Goal: Transaction & Acquisition: Purchase product/service

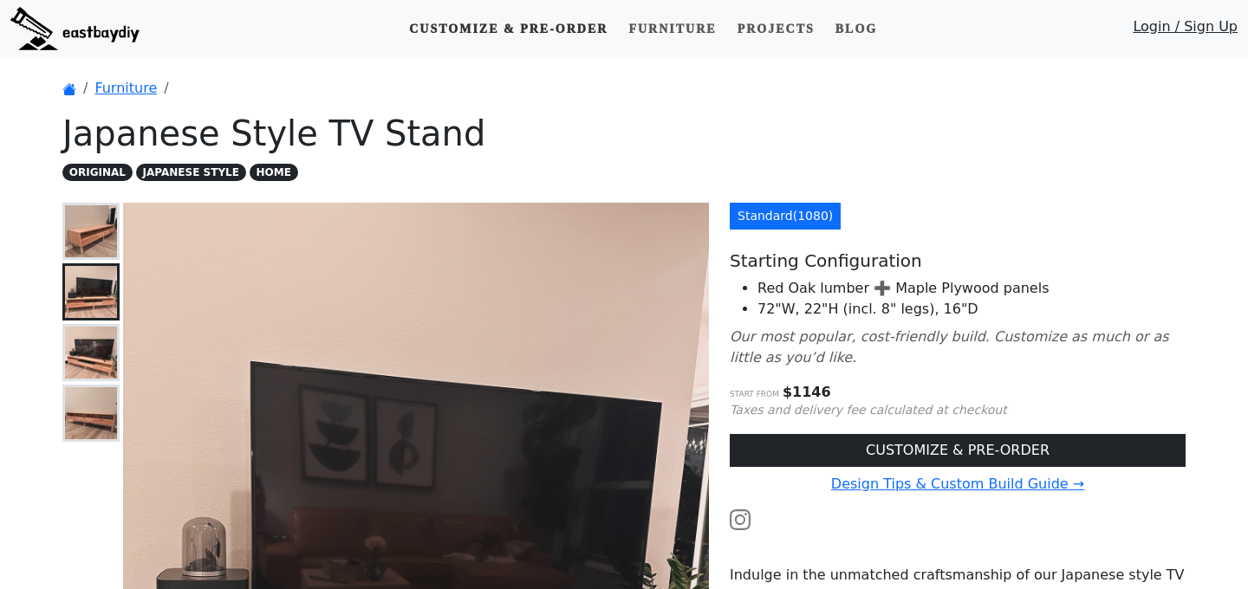
click at [479, 33] on link "Customize & Pre-order" at bounding box center [508, 29] width 212 height 32
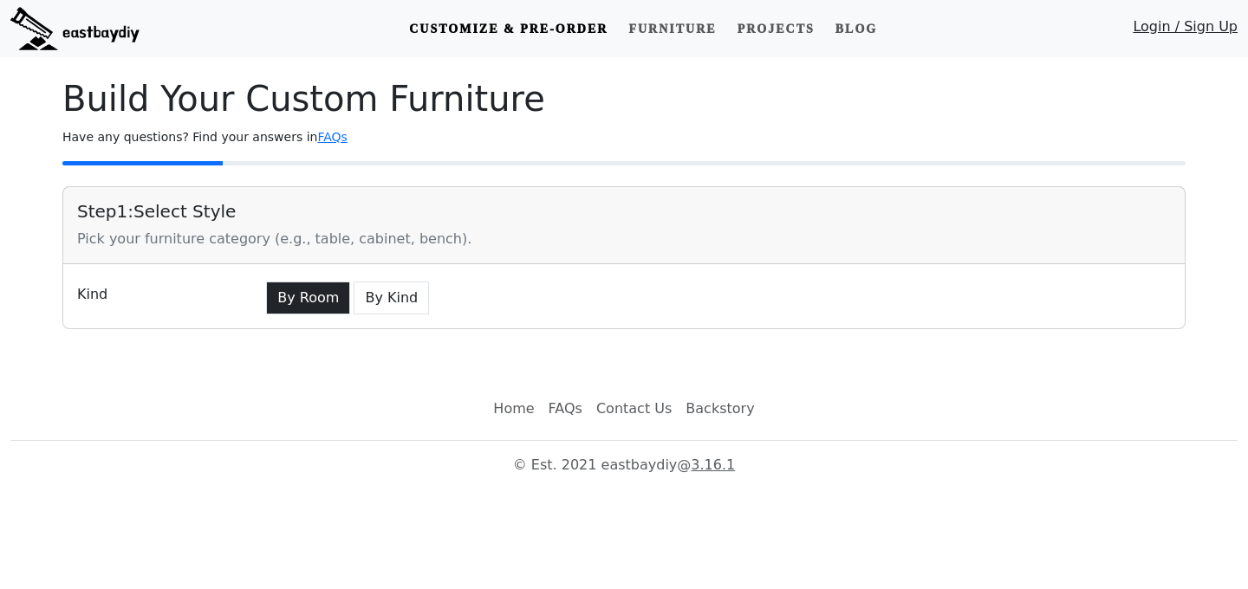
click at [315, 310] on button "By Room" at bounding box center [308, 298] width 84 height 33
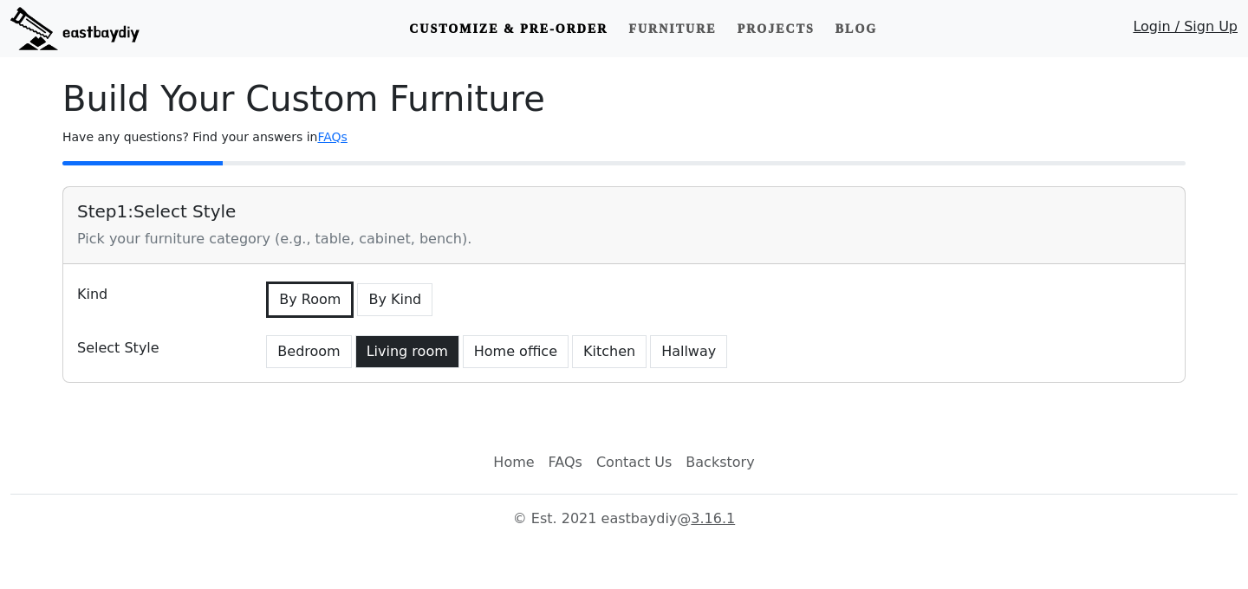
click at [411, 352] on button "Living room" at bounding box center [407, 351] width 104 height 33
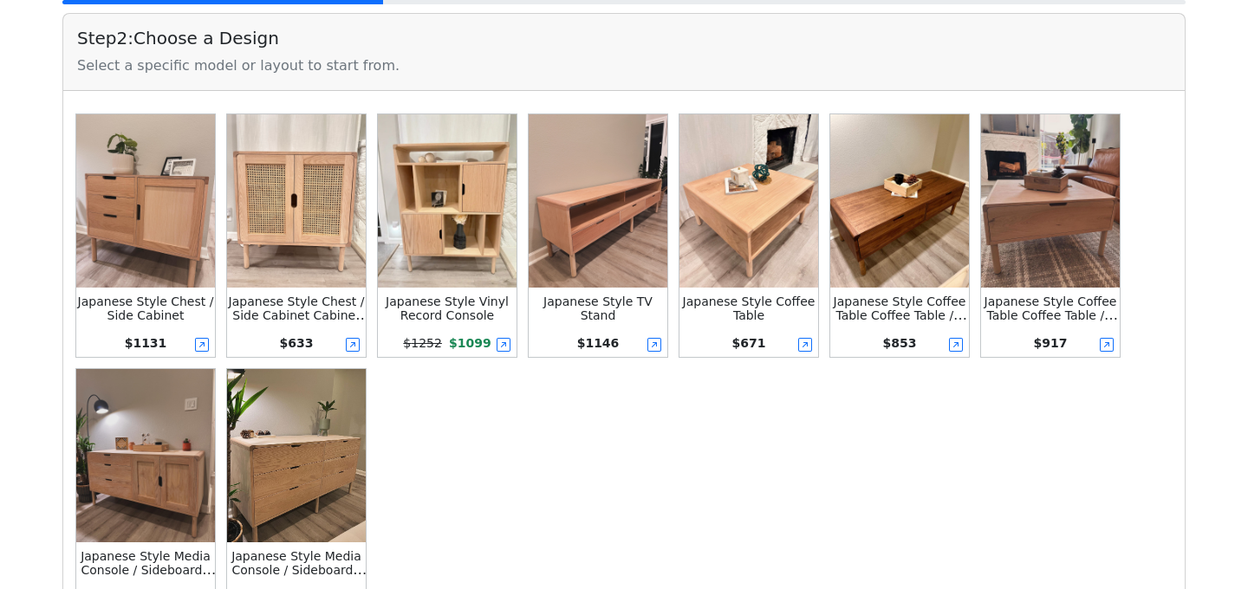
click at [276, 205] on img at bounding box center [296, 200] width 139 height 173
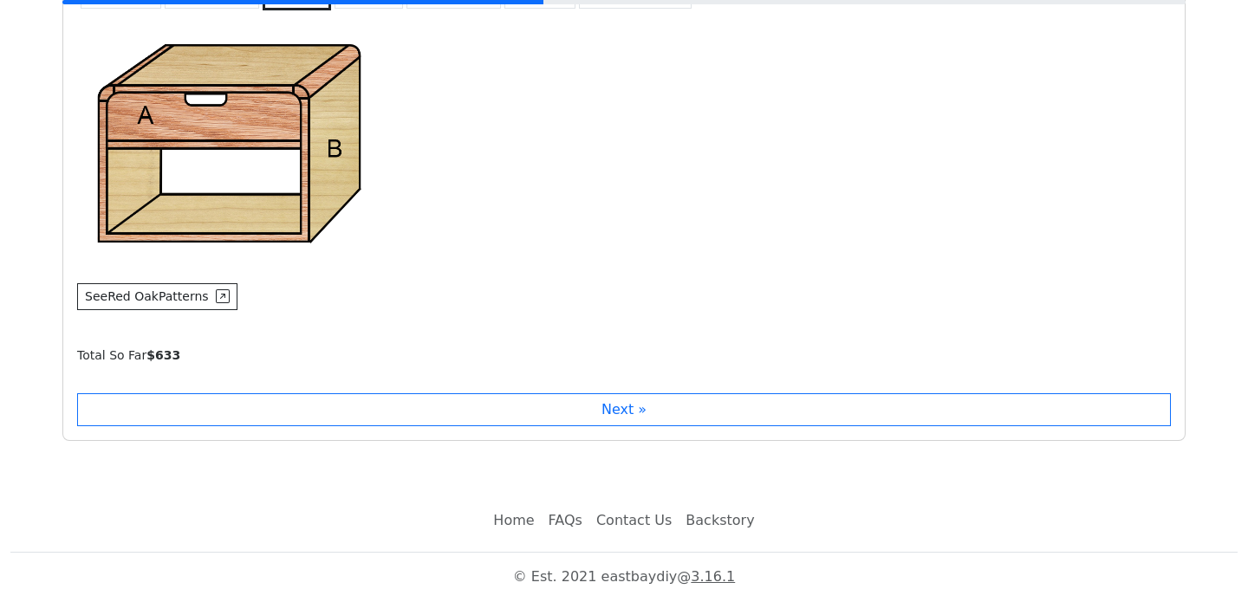
scroll to position [1427, 0]
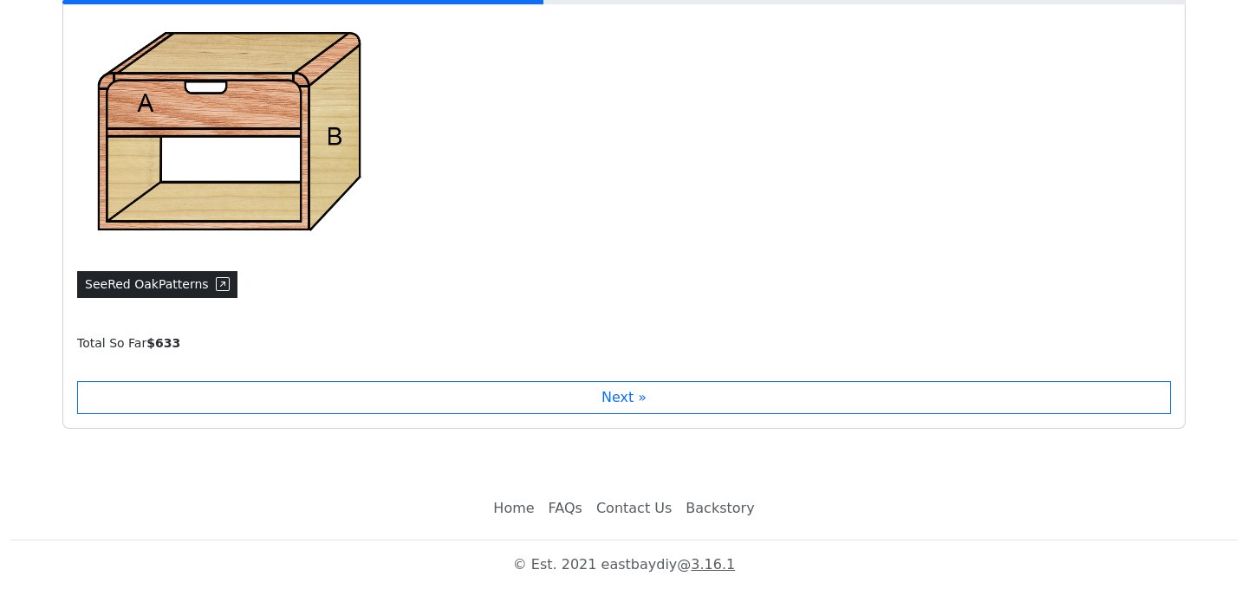
click at [205, 288] on button "See Red Oak Patterns" at bounding box center [157, 284] width 160 height 27
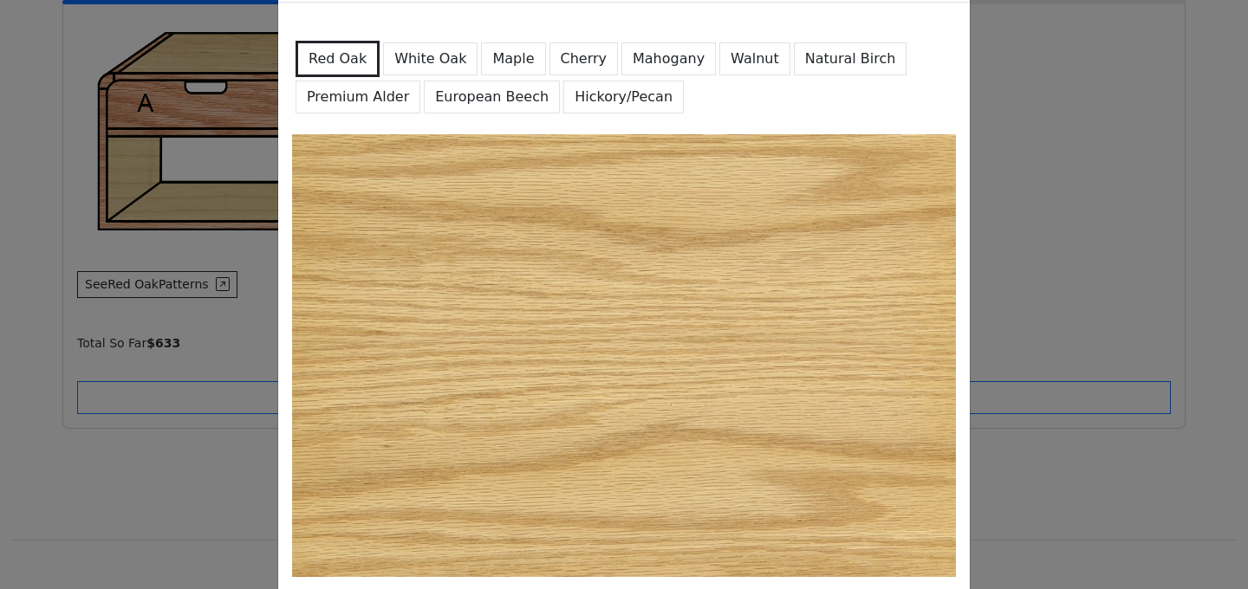
scroll to position [76, 0]
click at [447, 68] on button "White Oak" at bounding box center [430, 59] width 94 height 33
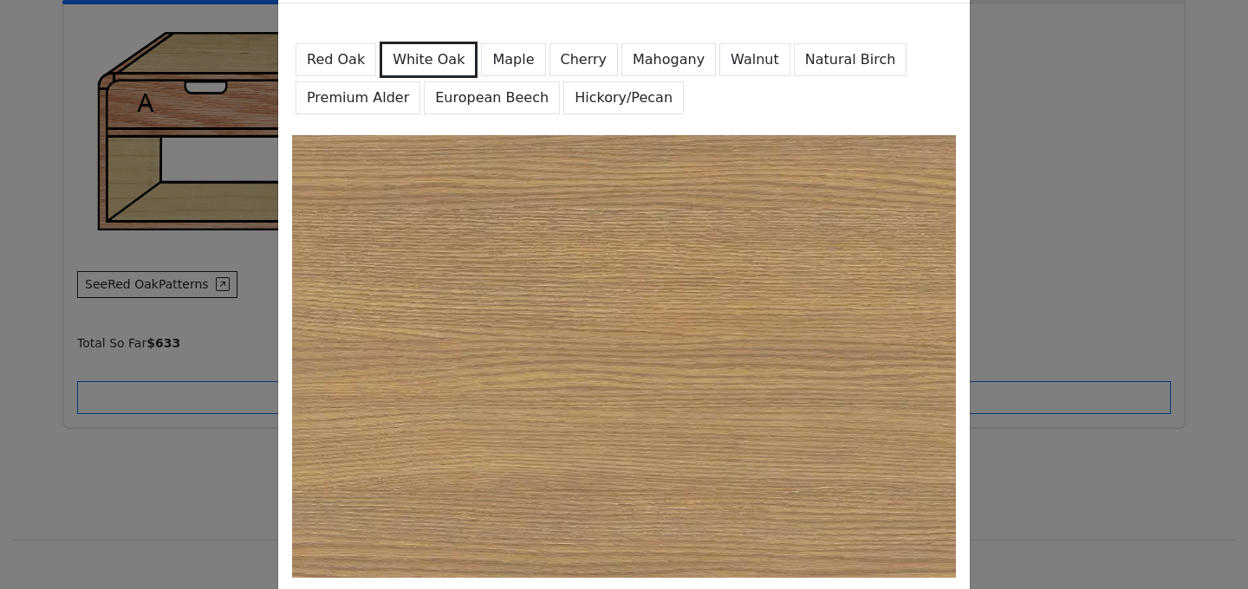
click at [503, 62] on button "Maple" at bounding box center [513, 59] width 64 height 33
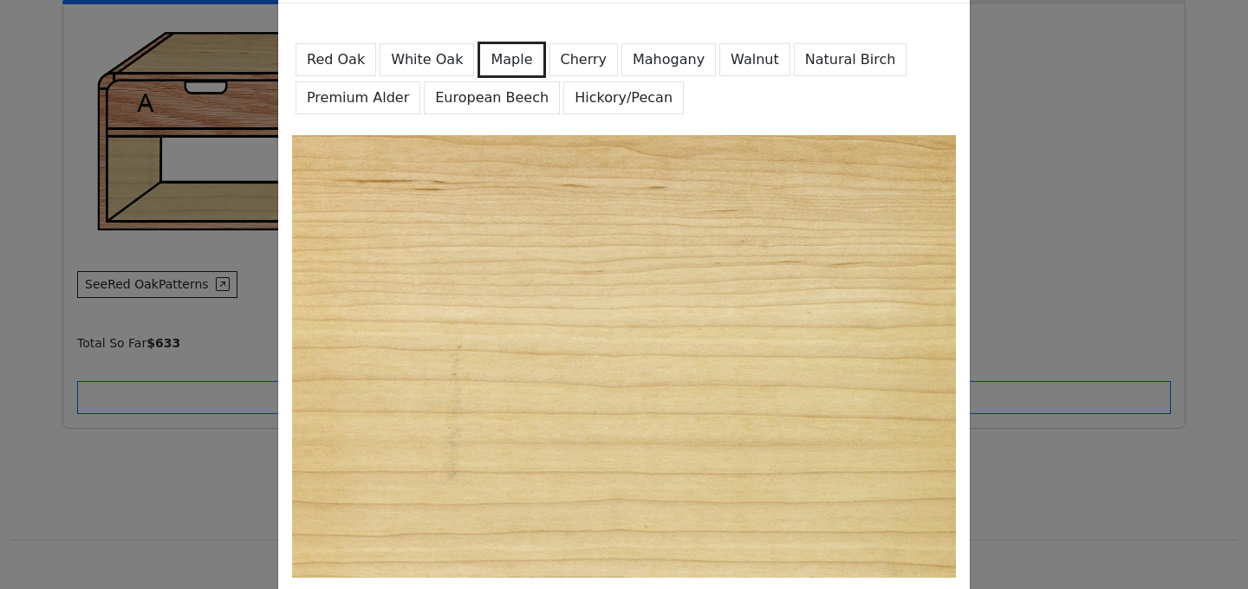
click at [568, 59] on button "Cherry" at bounding box center [584, 59] width 69 height 33
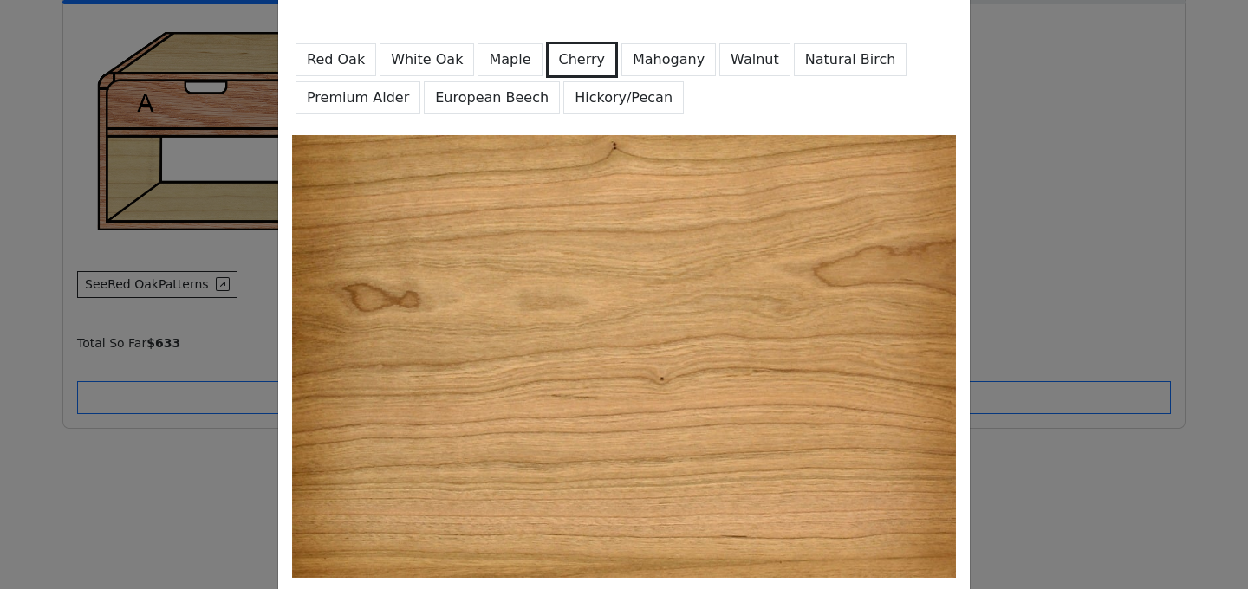
click at [630, 62] on button "Mahogany" at bounding box center [669, 59] width 94 height 33
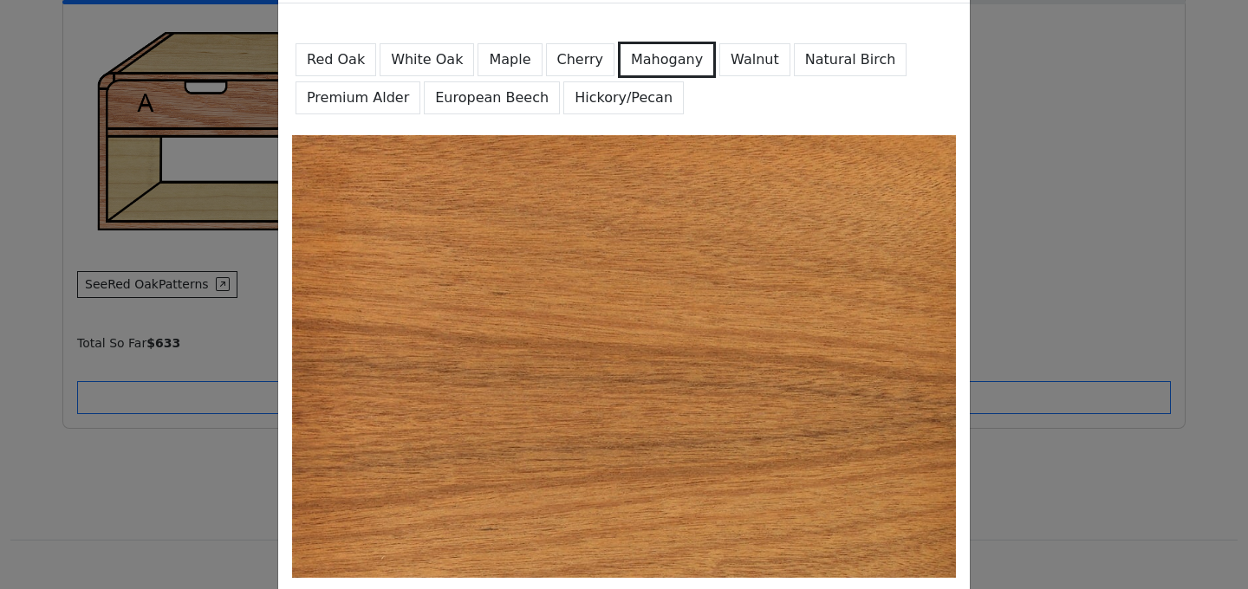
click at [339, 68] on button "Red Oak" at bounding box center [336, 59] width 81 height 33
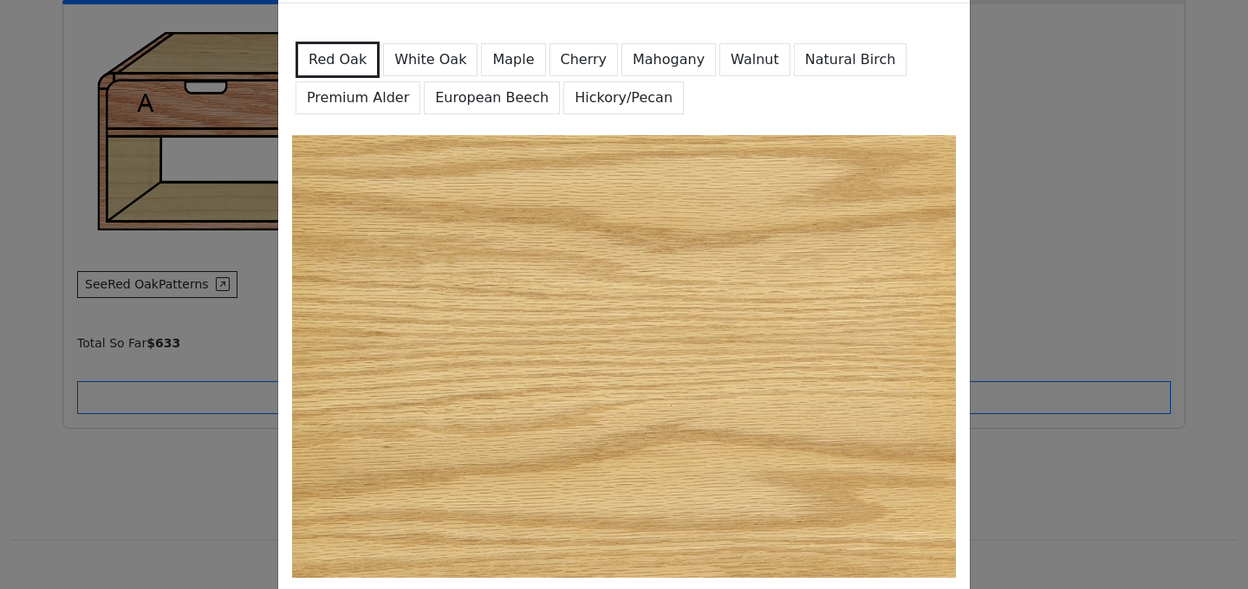
click at [343, 108] on button "Premium Alder" at bounding box center [358, 97] width 125 height 33
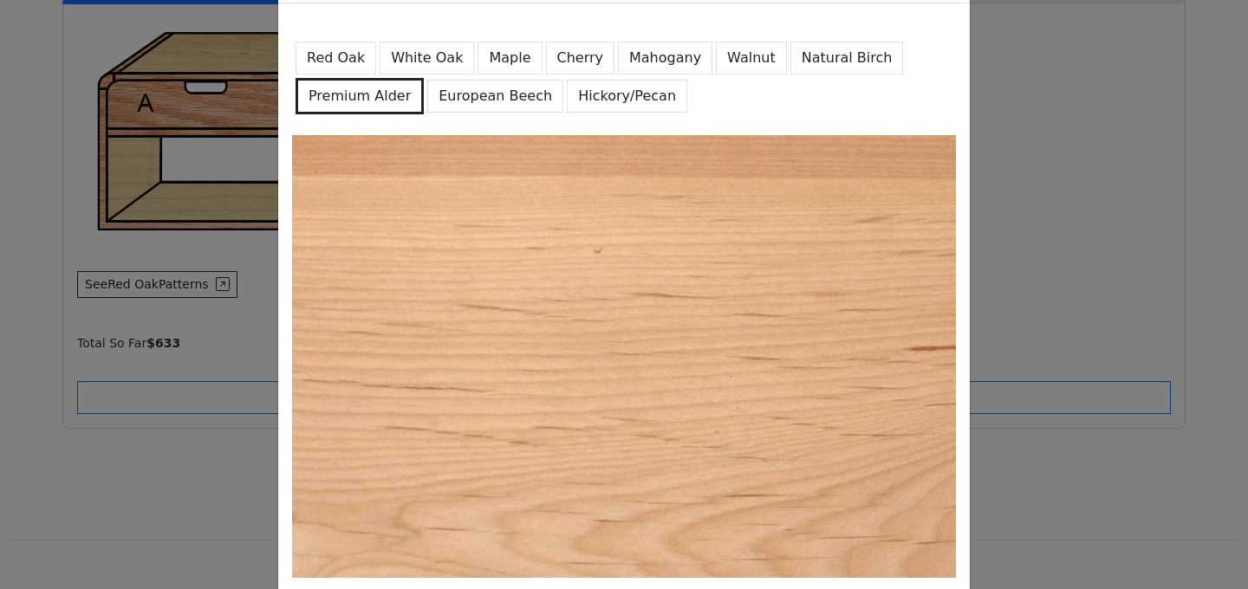
click at [507, 68] on button "Maple" at bounding box center [510, 58] width 64 height 33
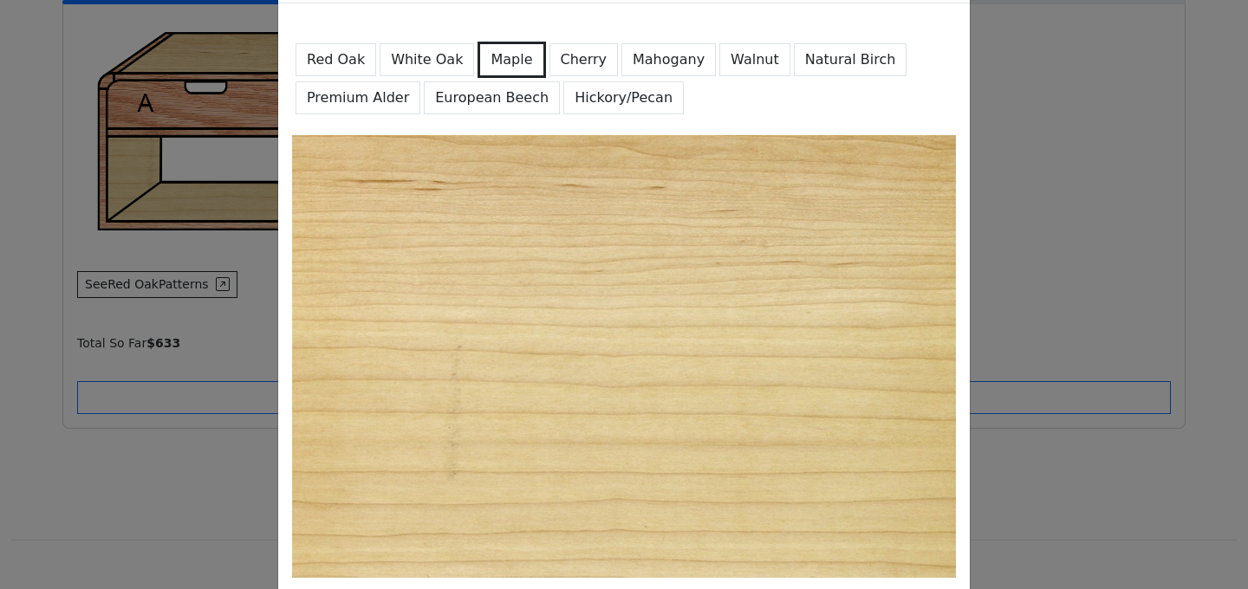
click at [983, 122] on div "Detailed wood grain and patterns Red Oak White Oak Maple Cherry Mahogany Walnut…" at bounding box center [624, 294] width 1248 height 589
click at [1039, 150] on div "Detailed wood grain and patterns Red Oak White Oak Maple Cherry Mahogany Walnut…" at bounding box center [624, 294] width 1248 height 589
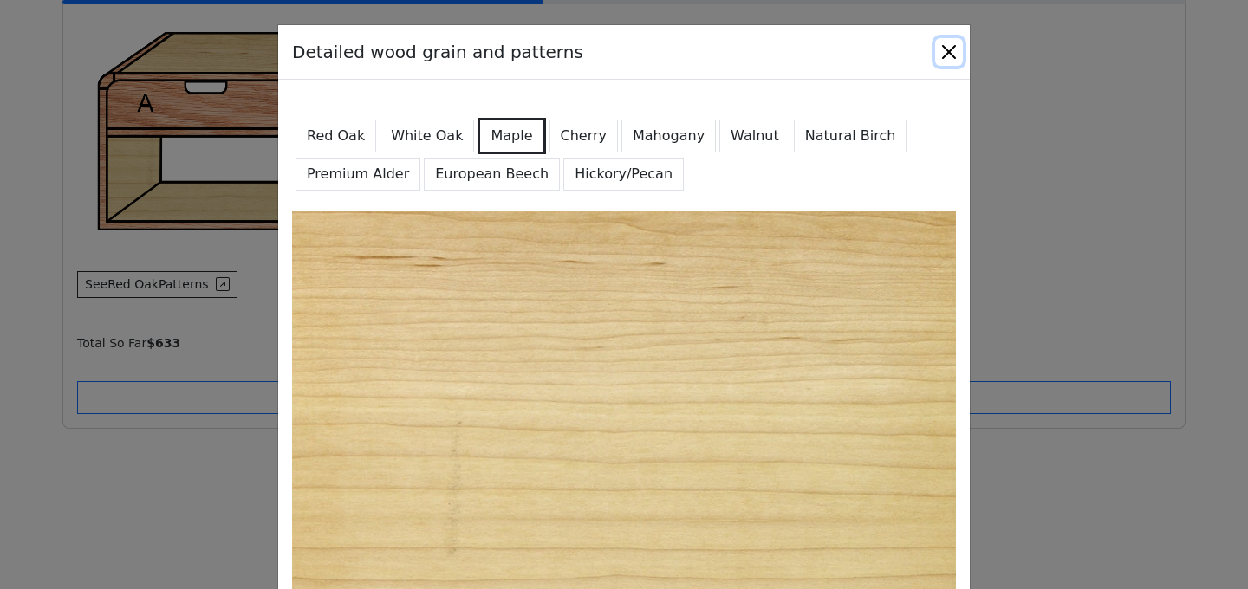
click at [951, 52] on button "Close" at bounding box center [949, 52] width 28 height 28
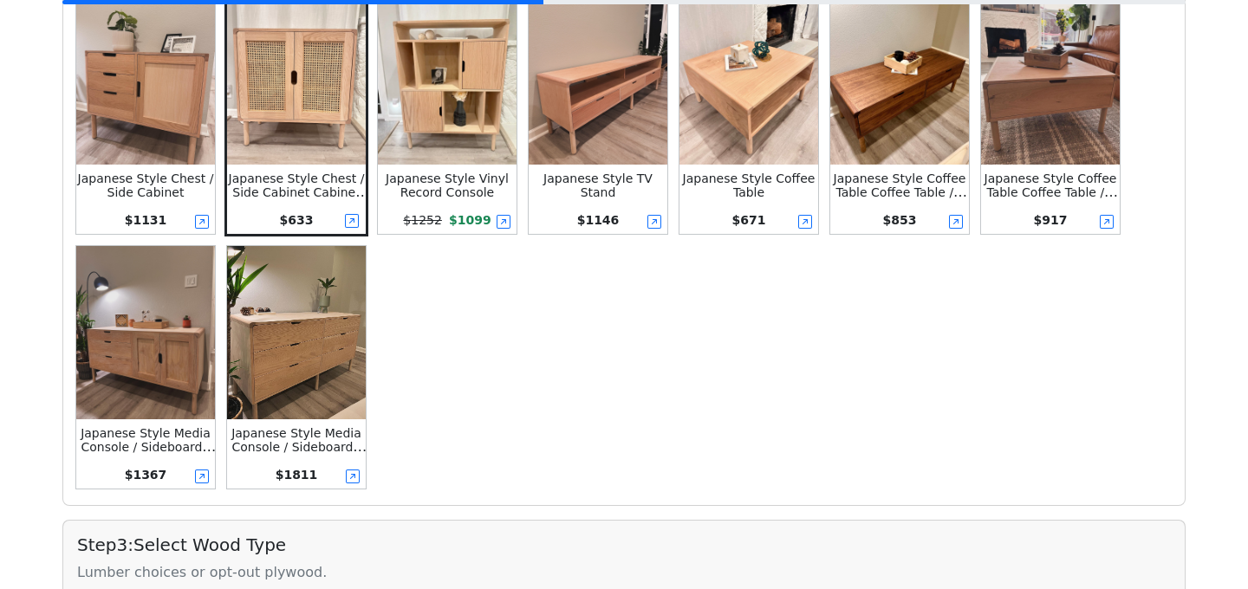
scroll to position [49, 0]
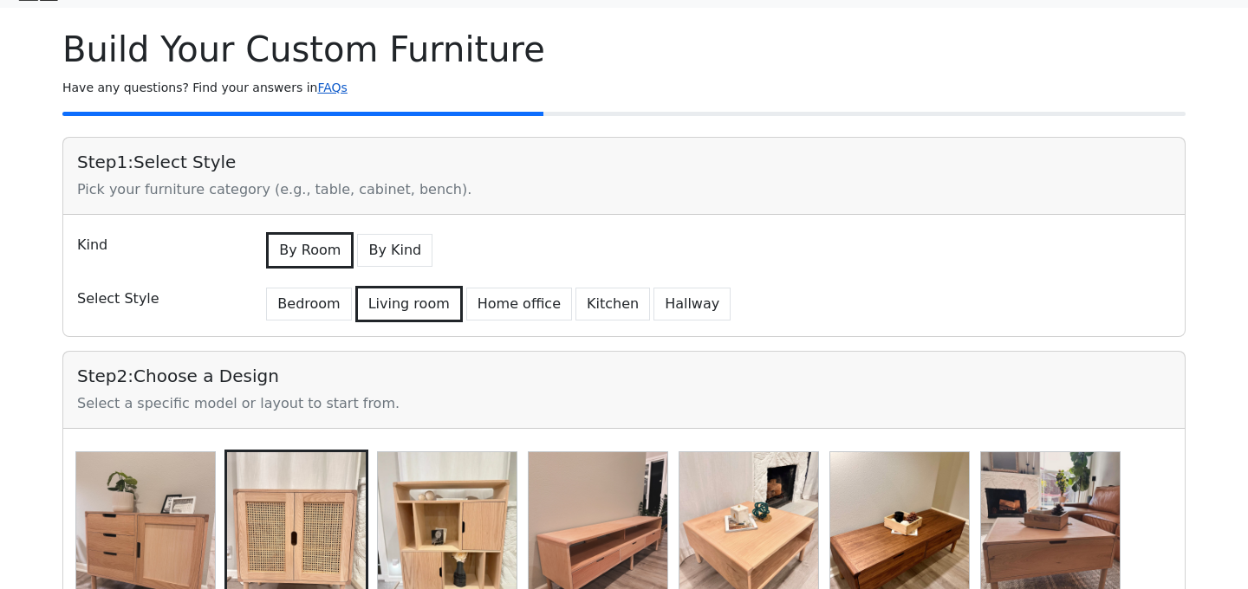
click at [317, 82] on link "FAQs" at bounding box center [331, 88] width 29 height 14
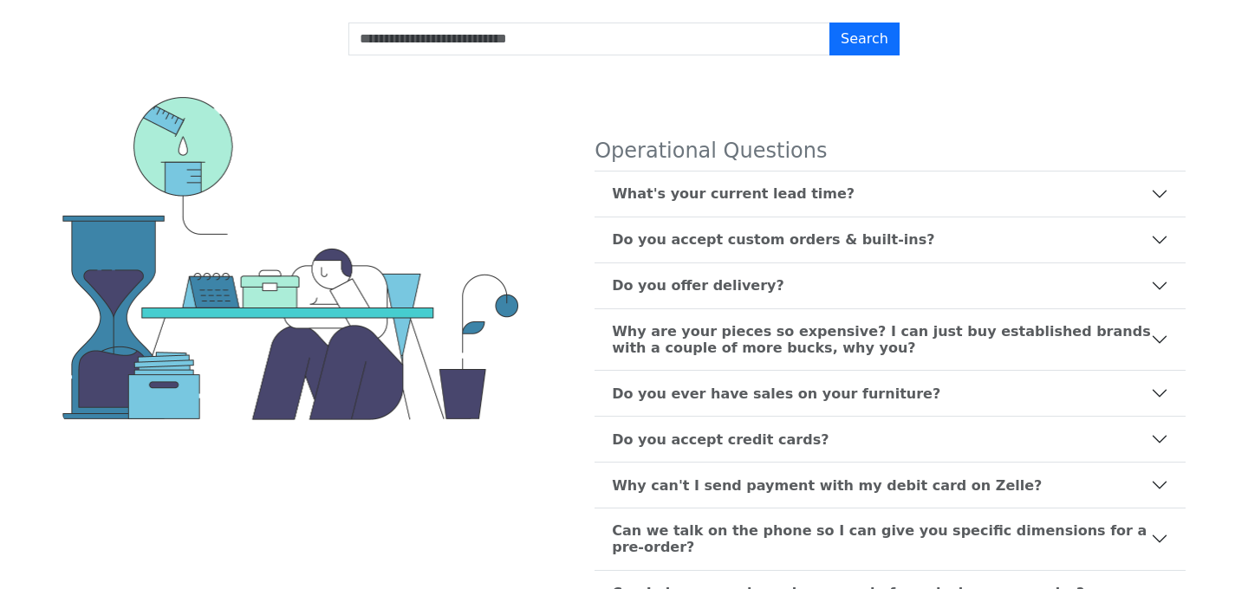
scroll to position [166, 0]
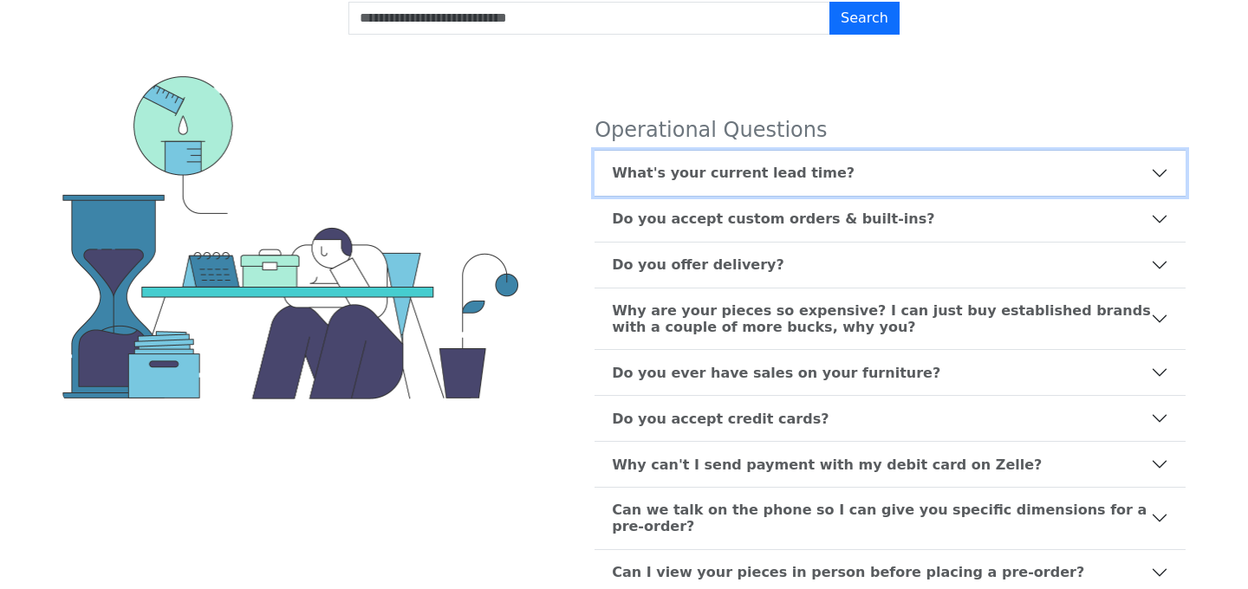
click at [770, 152] on button "What's your current lead time?" at bounding box center [890, 173] width 591 height 45
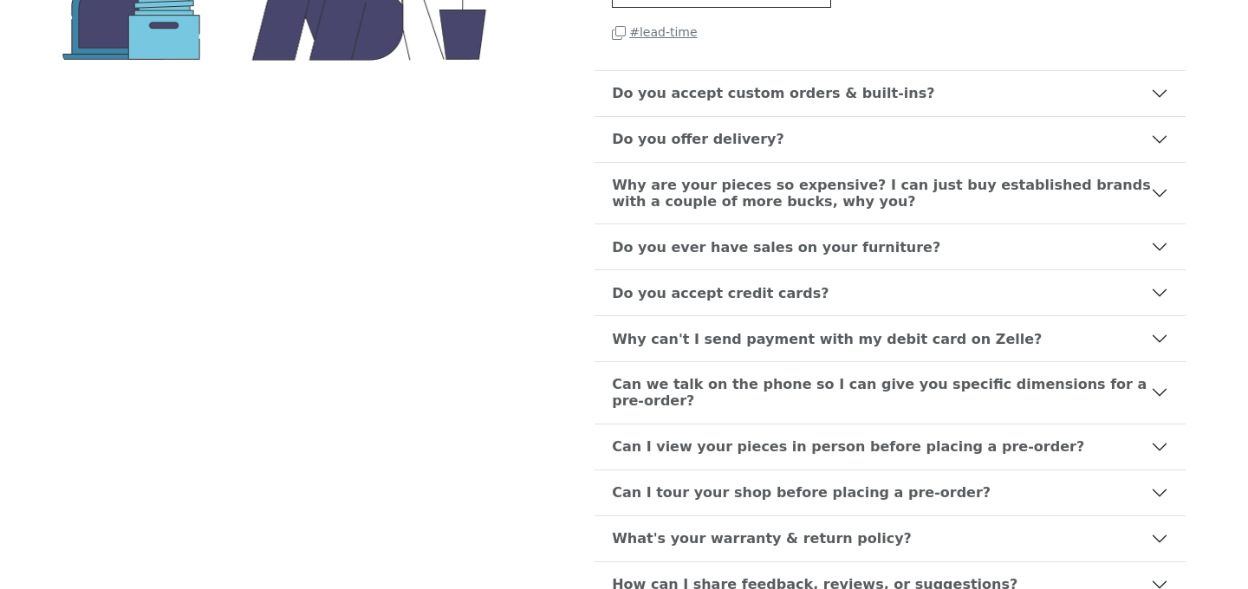
scroll to position [523, 0]
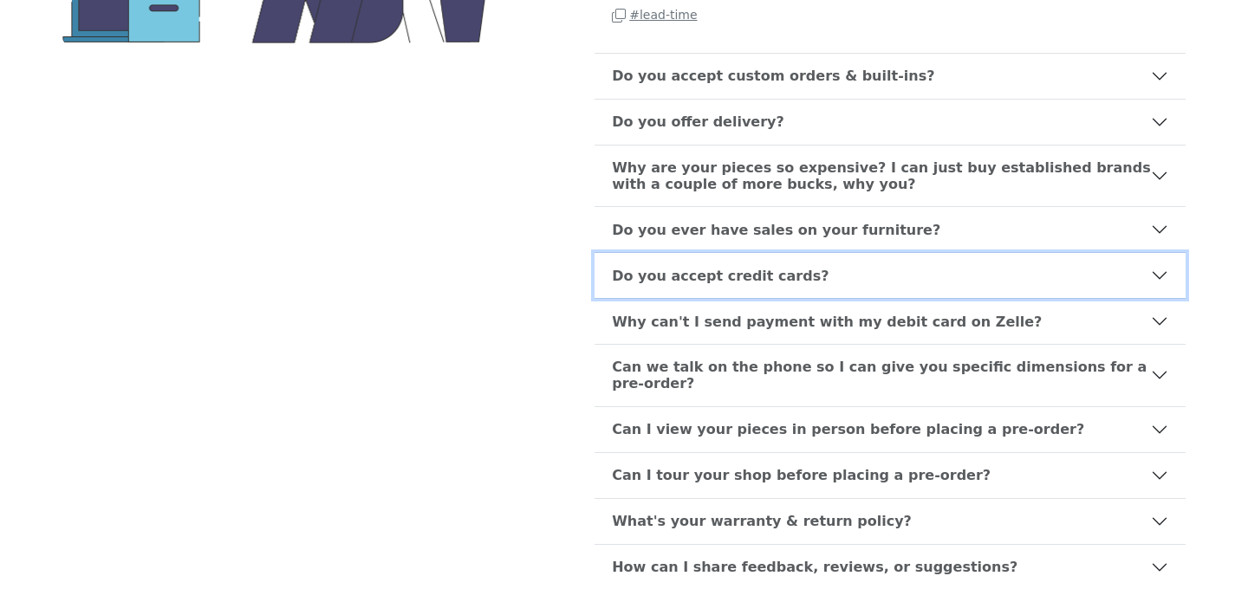
click at [793, 280] on b "Do you accept credit cards?" at bounding box center [720, 276] width 217 height 16
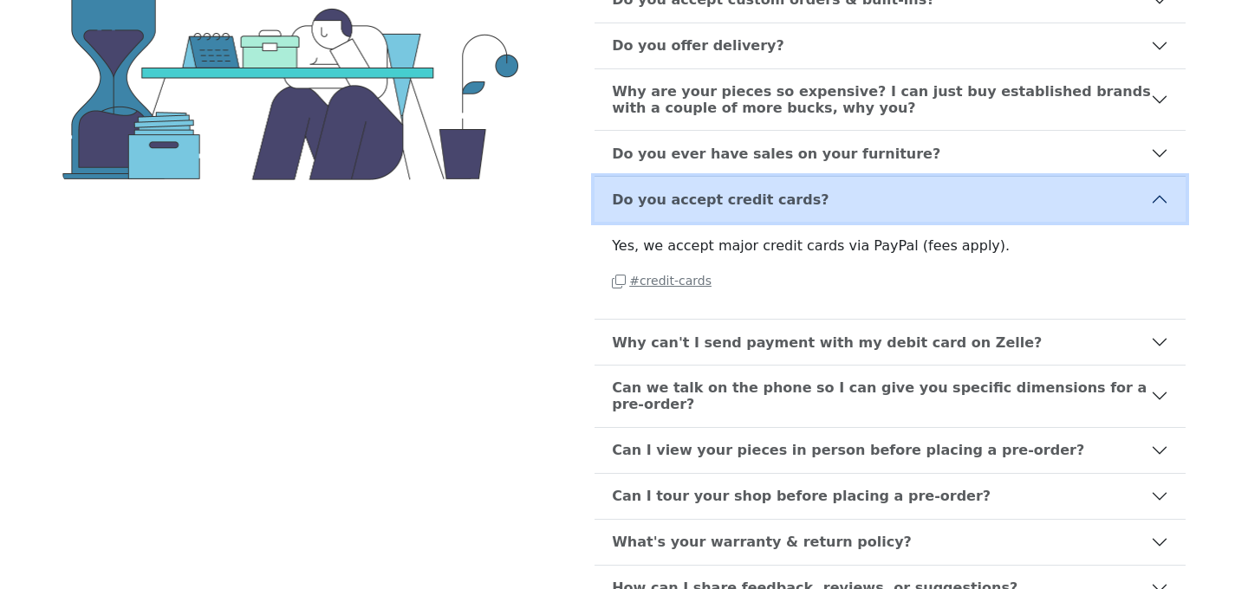
scroll to position [360, 0]
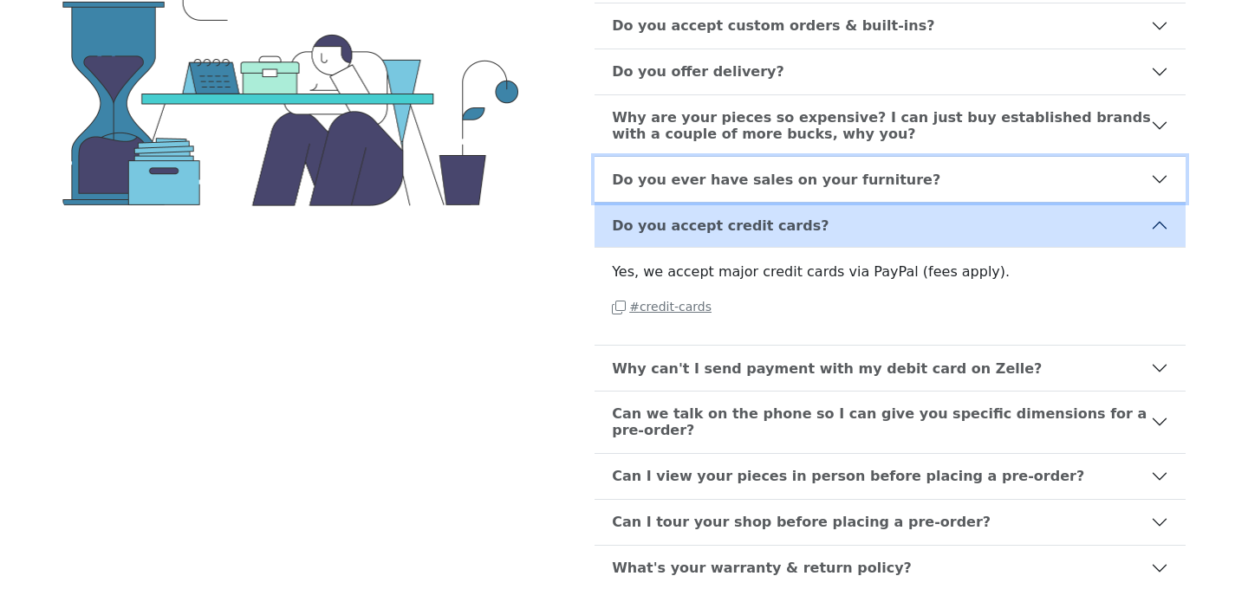
click at [726, 172] on b "Do you ever have sales on your furniture?" at bounding box center [776, 180] width 329 height 16
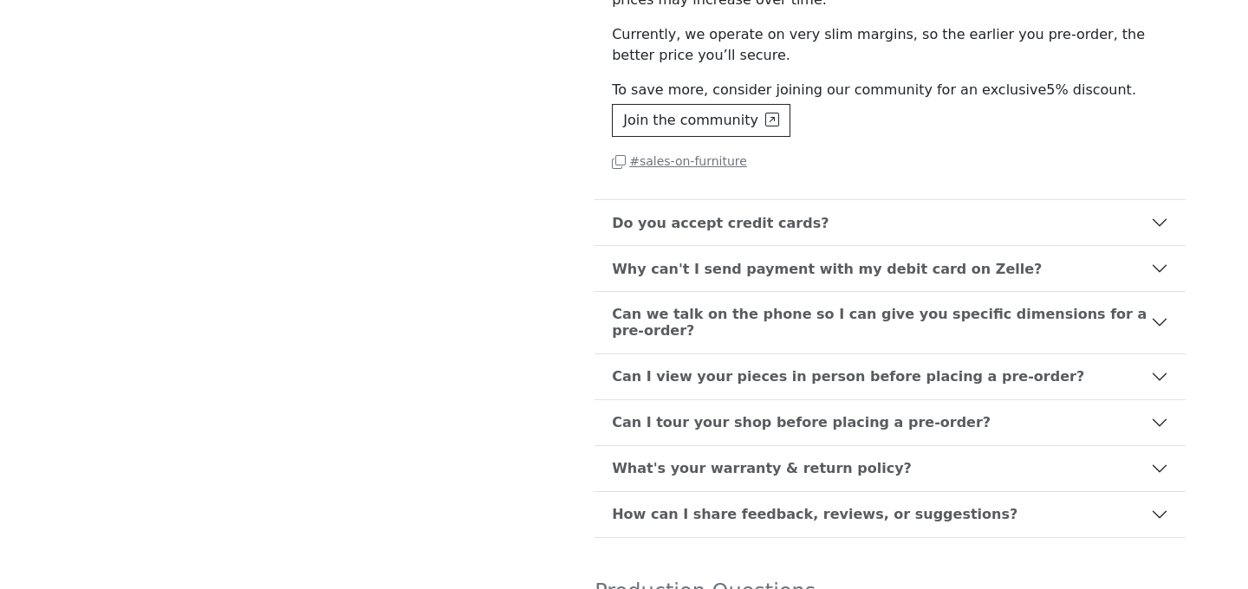
scroll to position [0, 0]
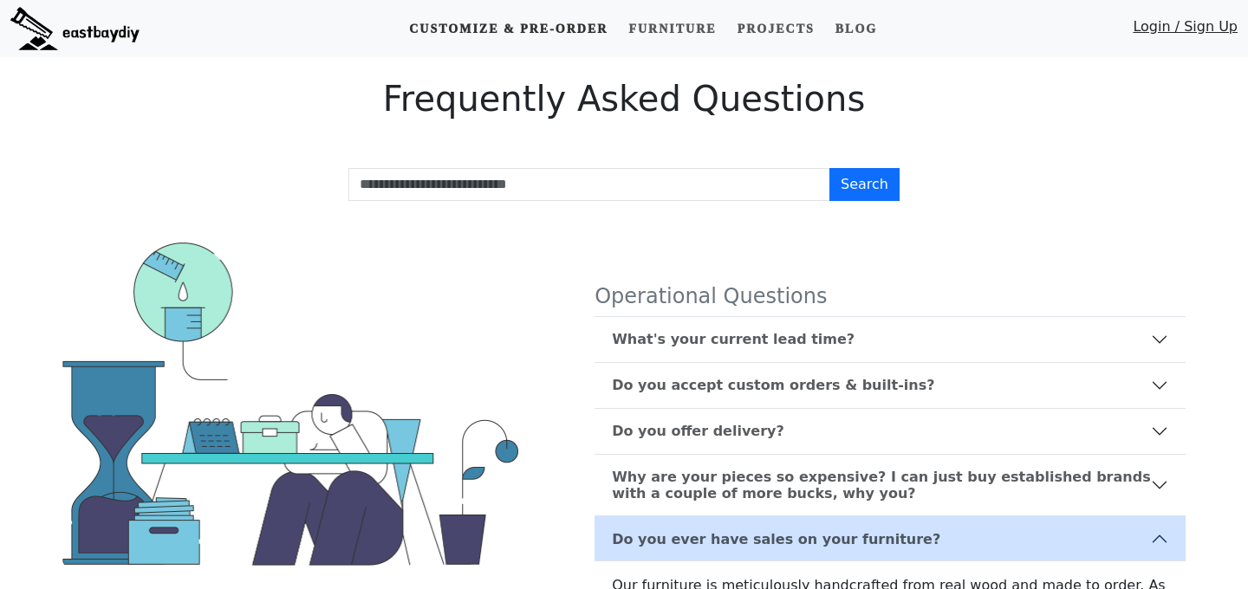
click at [489, 40] on link "Customize & Pre-order" at bounding box center [508, 29] width 212 height 32
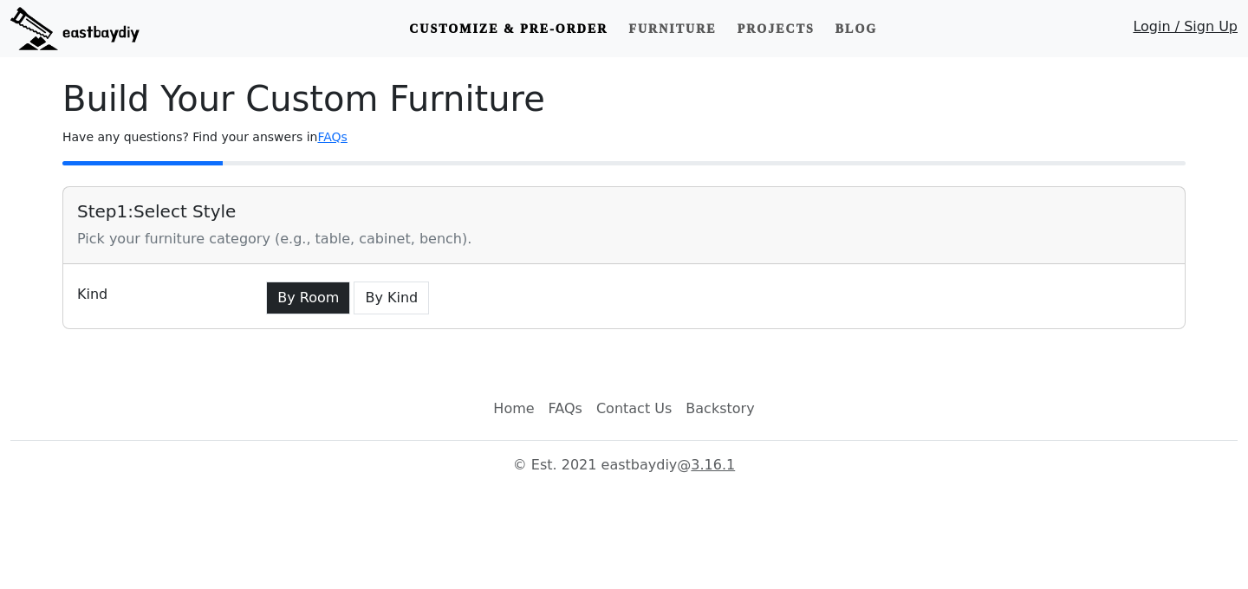
click at [322, 296] on button "By Room" at bounding box center [308, 298] width 84 height 33
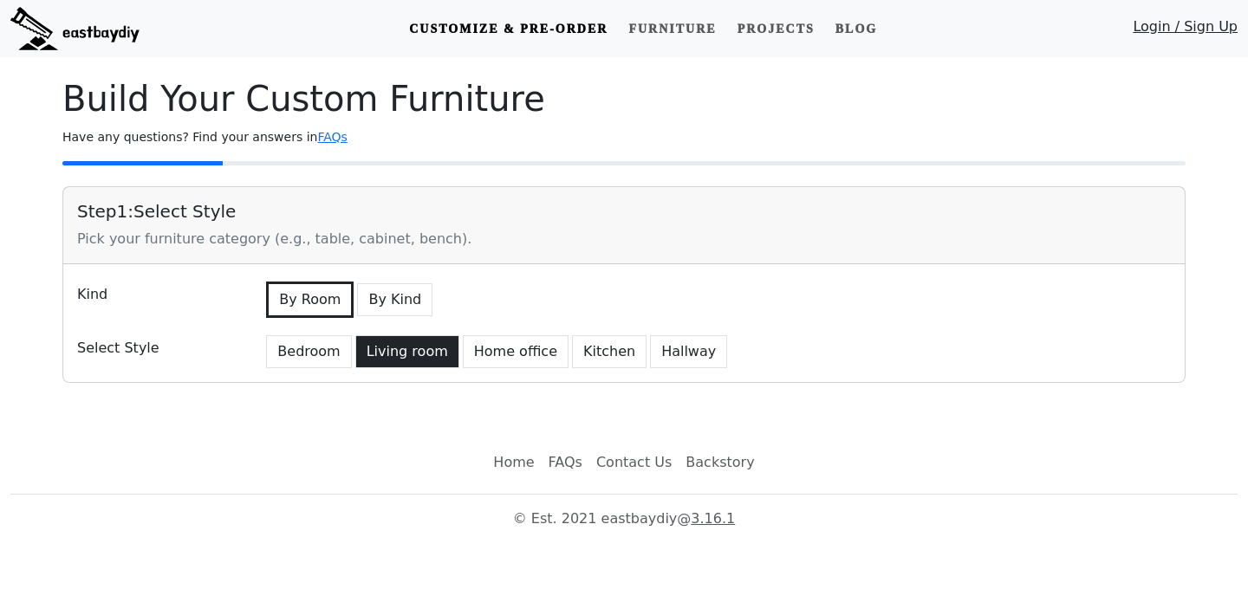
click at [382, 344] on button "Living room" at bounding box center [407, 351] width 104 height 33
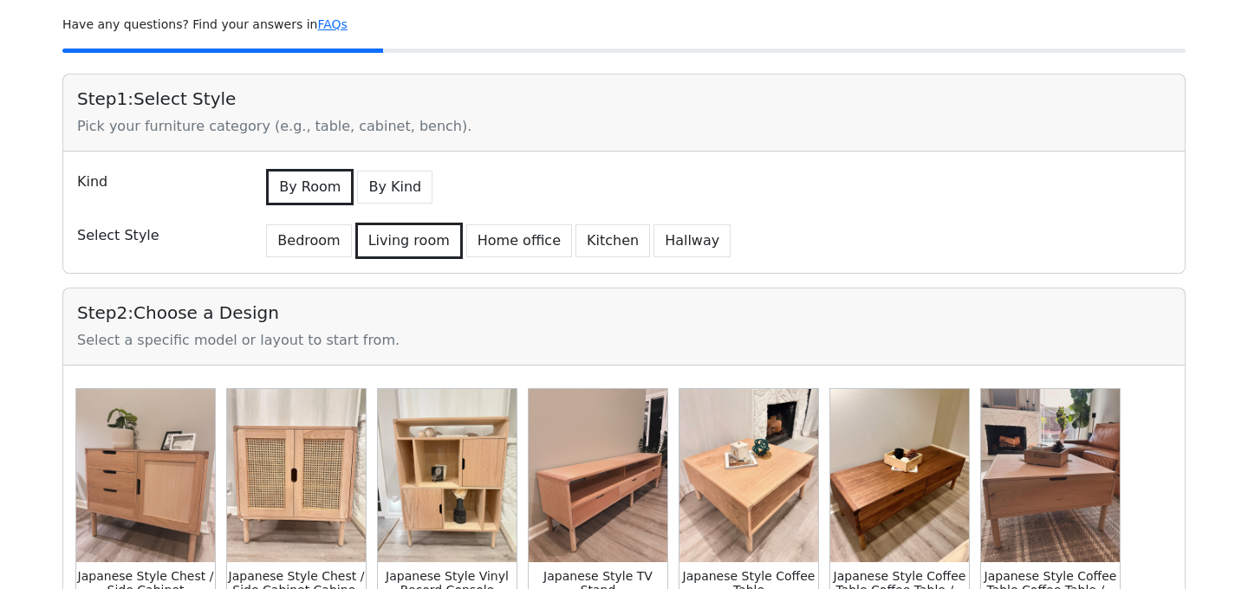
scroll to position [375, 0]
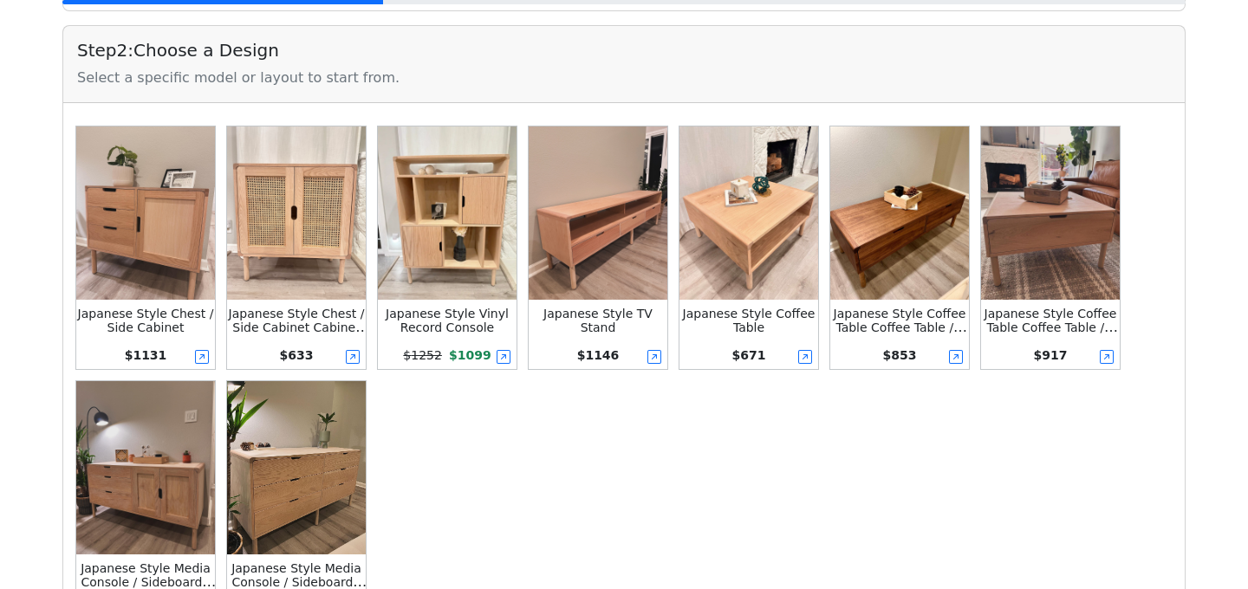
click at [303, 263] on img at bounding box center [296, 213] width 139 height 173
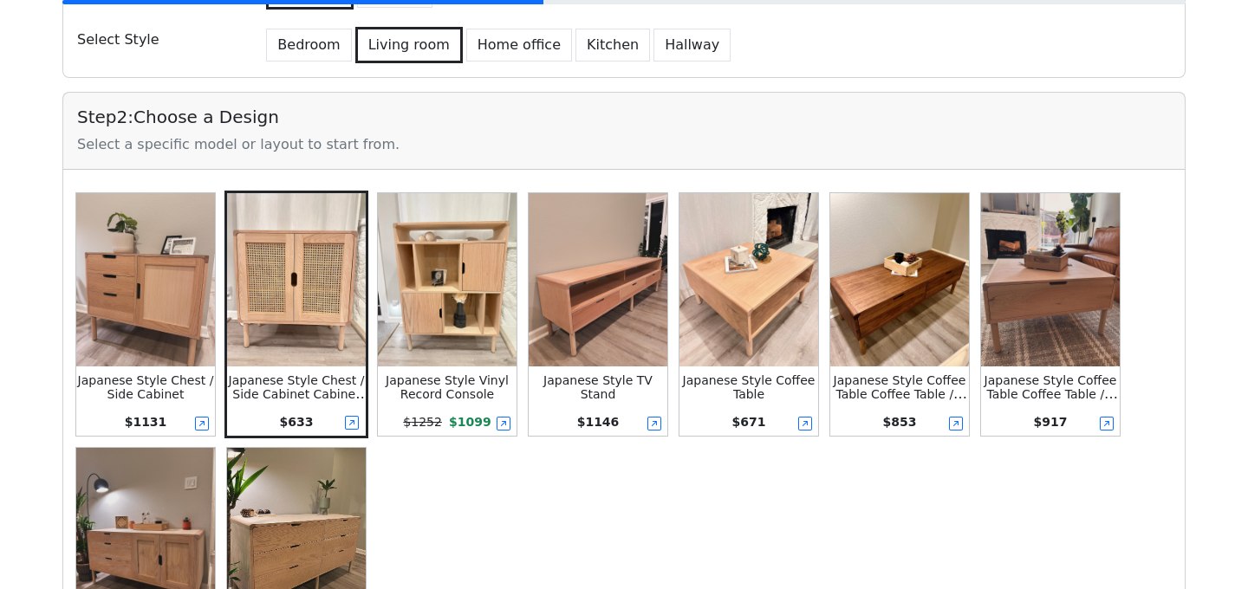
scroll to position [0, 0]
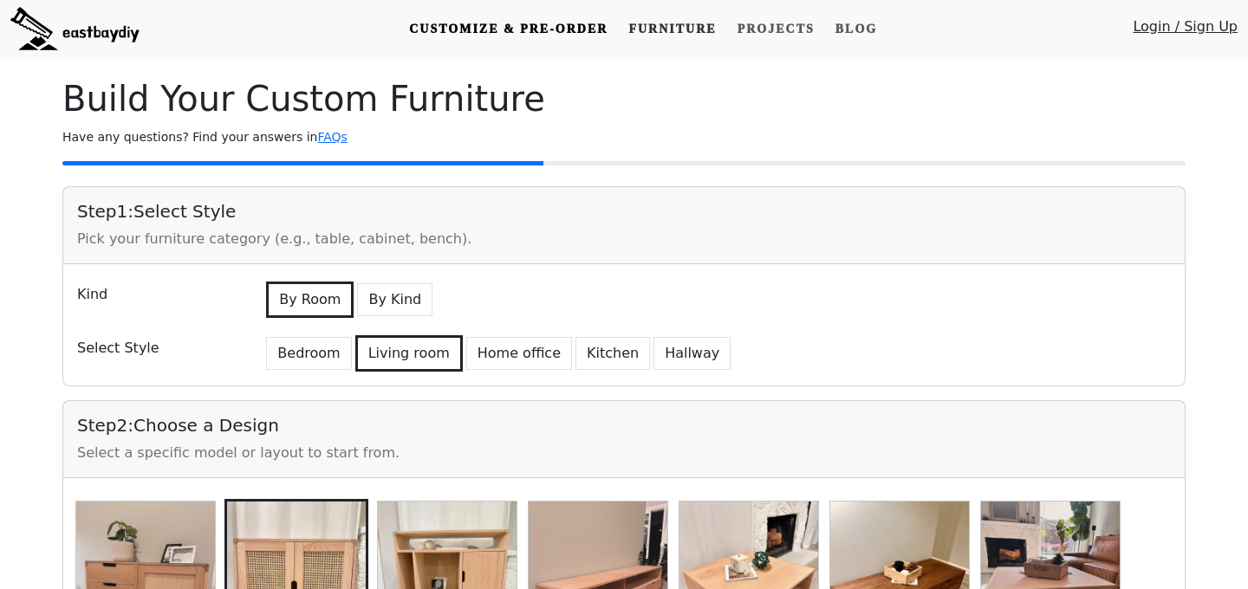
click at [630, 30] on link "Furniture" at bounding box center [672, 29] width 101 height 32
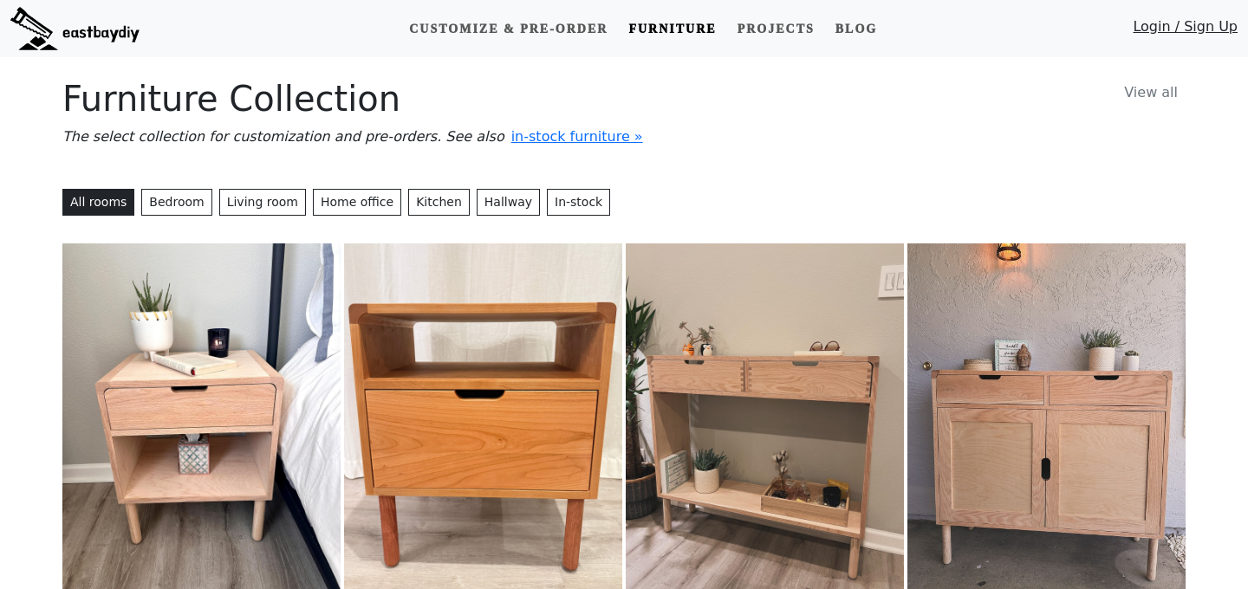
click at [566, 127] on p "The select collection for customization and pre-orders. See also in-stock furni…" at bounding box center [623, 137] width 1123 height 21
click at [573, 142] on span "in-stock furniture »" at bounding box center [577, 136] width 132 height 16
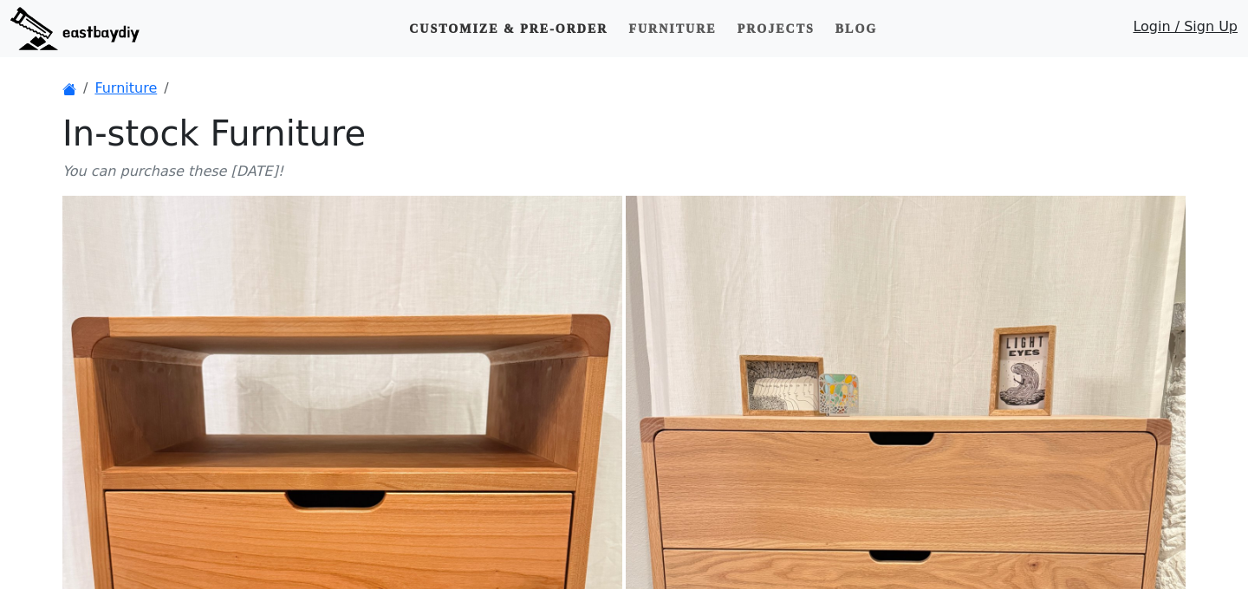
click at [568, 28] on link "Customize & Pre-order" at bounding box center [508, 29] width 212 height 32
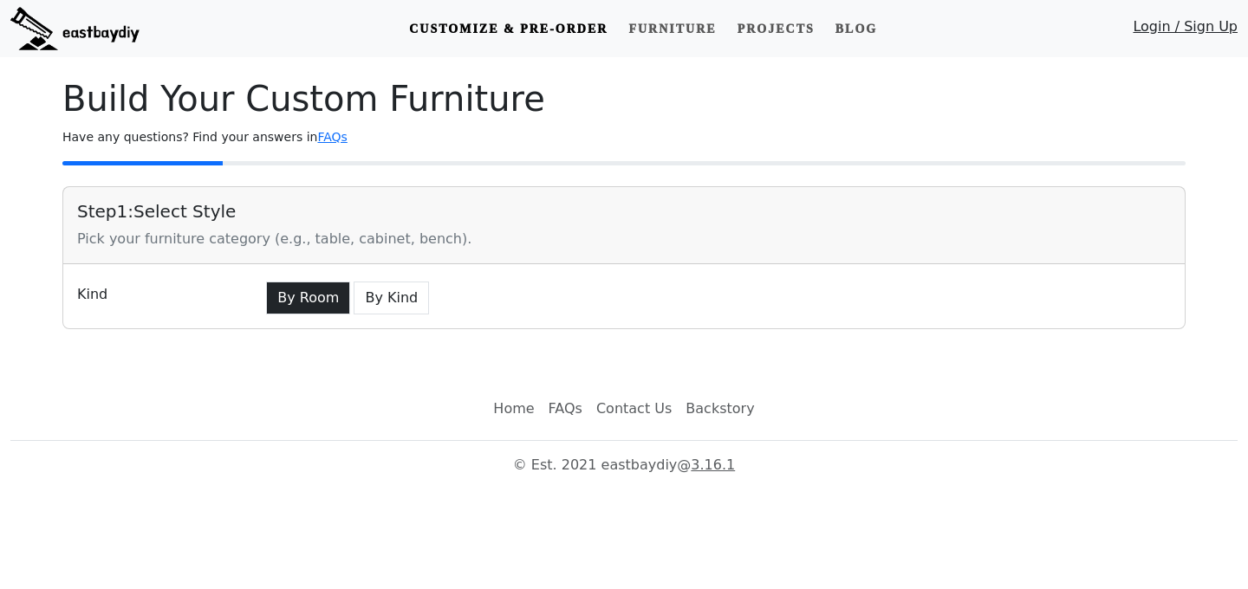
click at [290, 300] on button "By Room" at bounding box center [308, 298] width 84 height 33
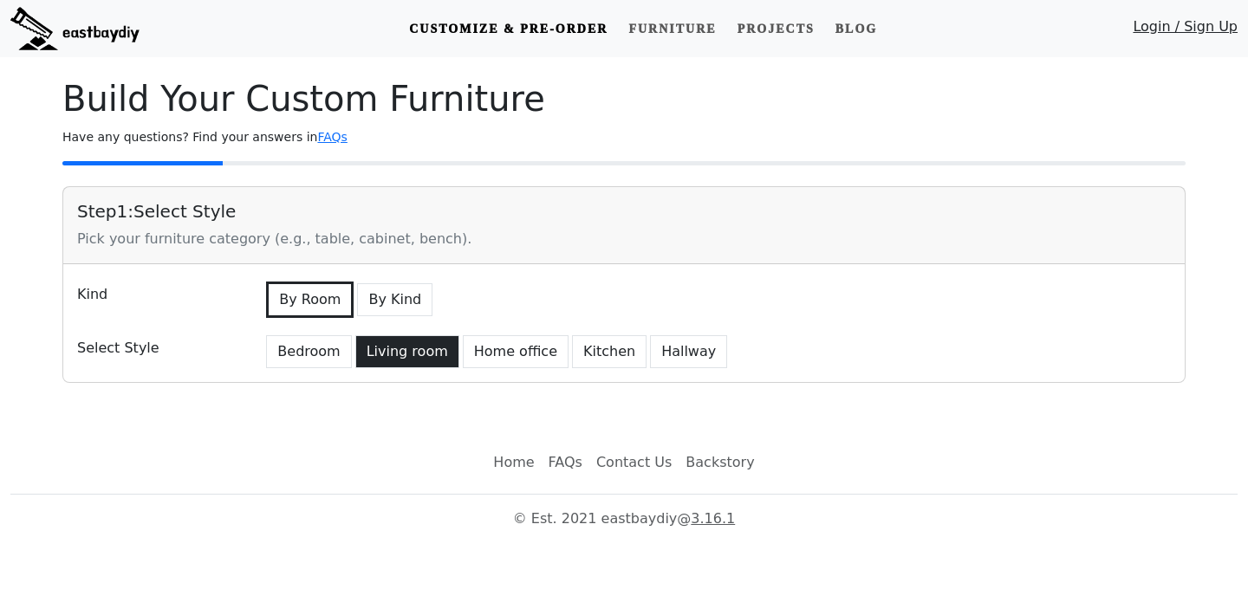
click at [374, 359] on button "Living room" at bounding box center [407, 351] width 104 height 33
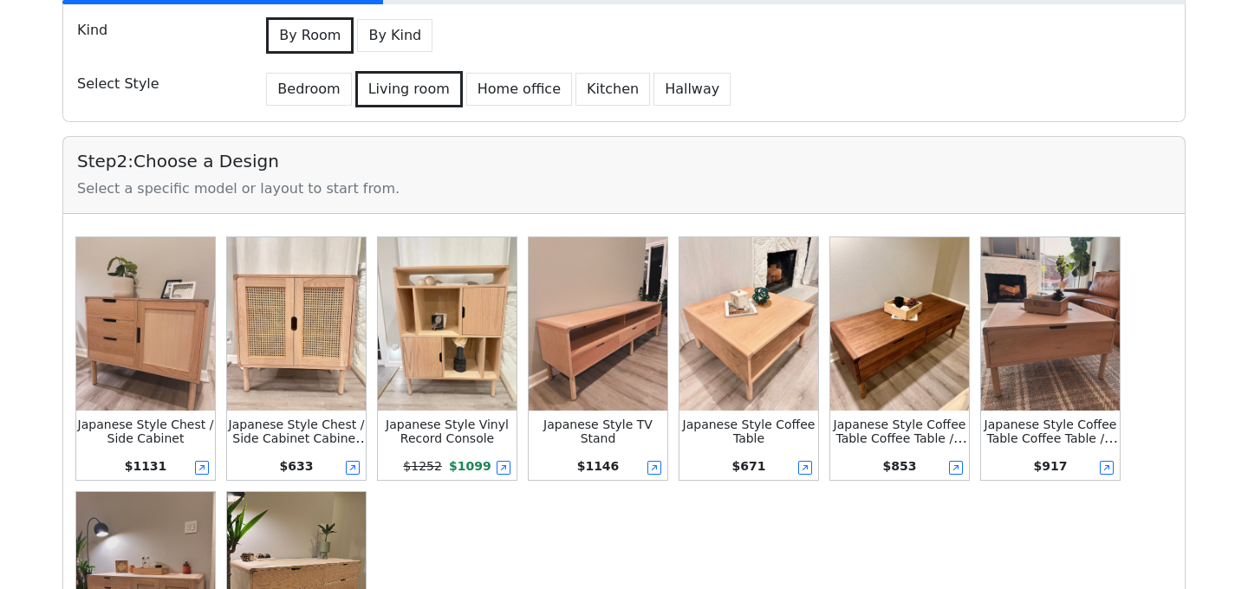
scroll to position [475, 0]
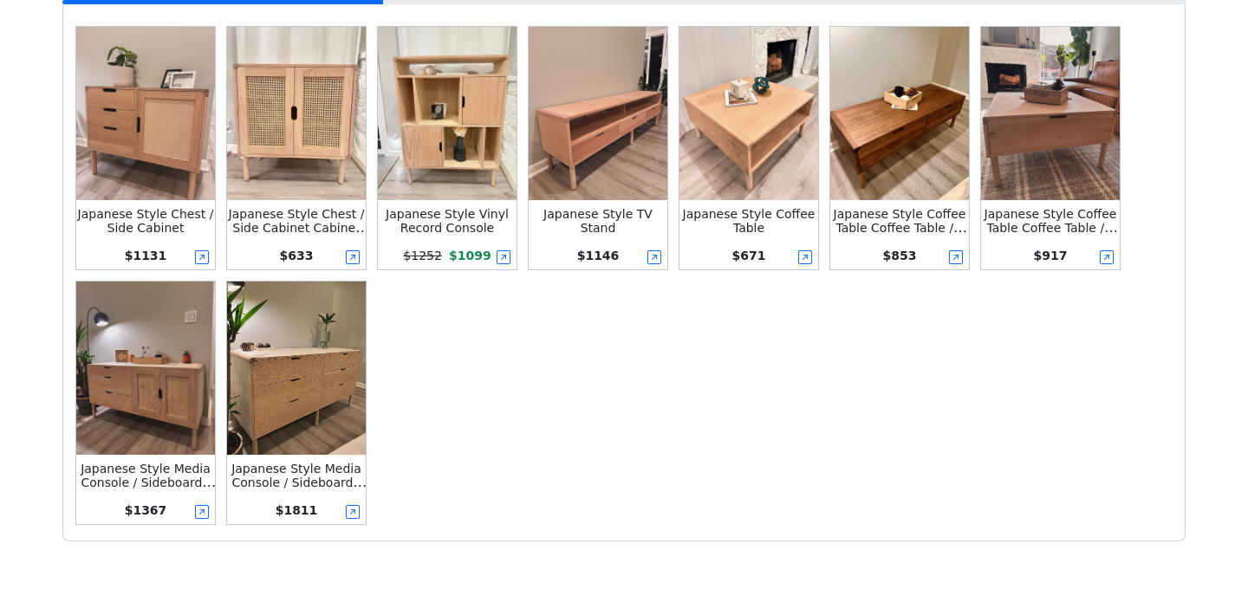
click at [641, 134] on img at bounding box center [598, 113] width 139 height 173
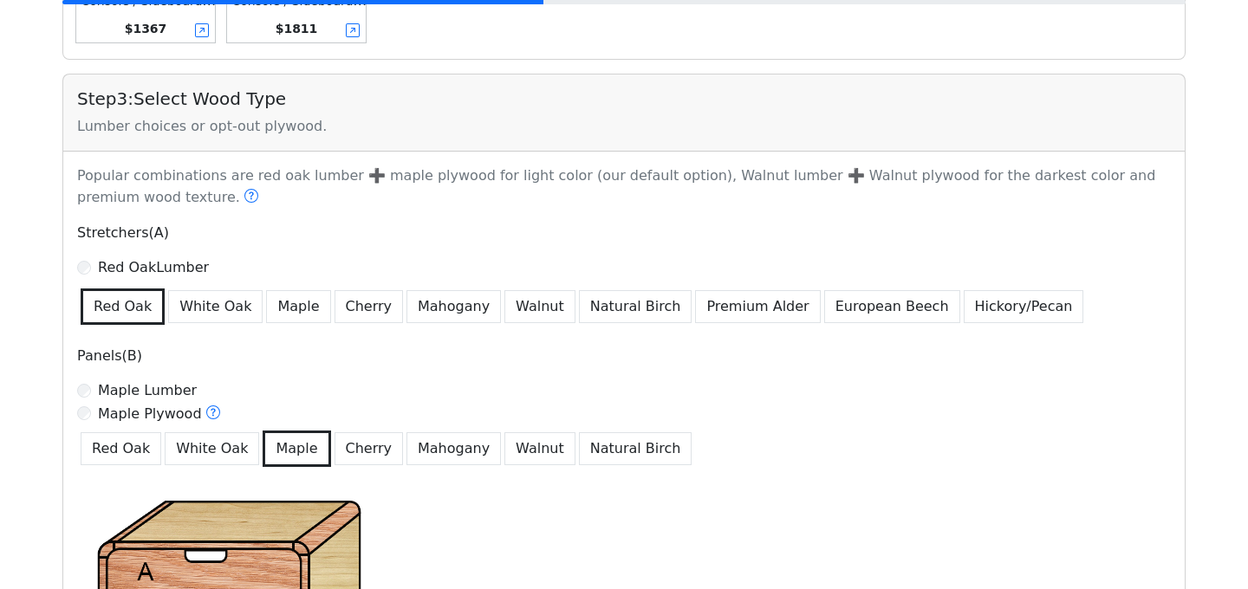
scroll to position [1019, 0]
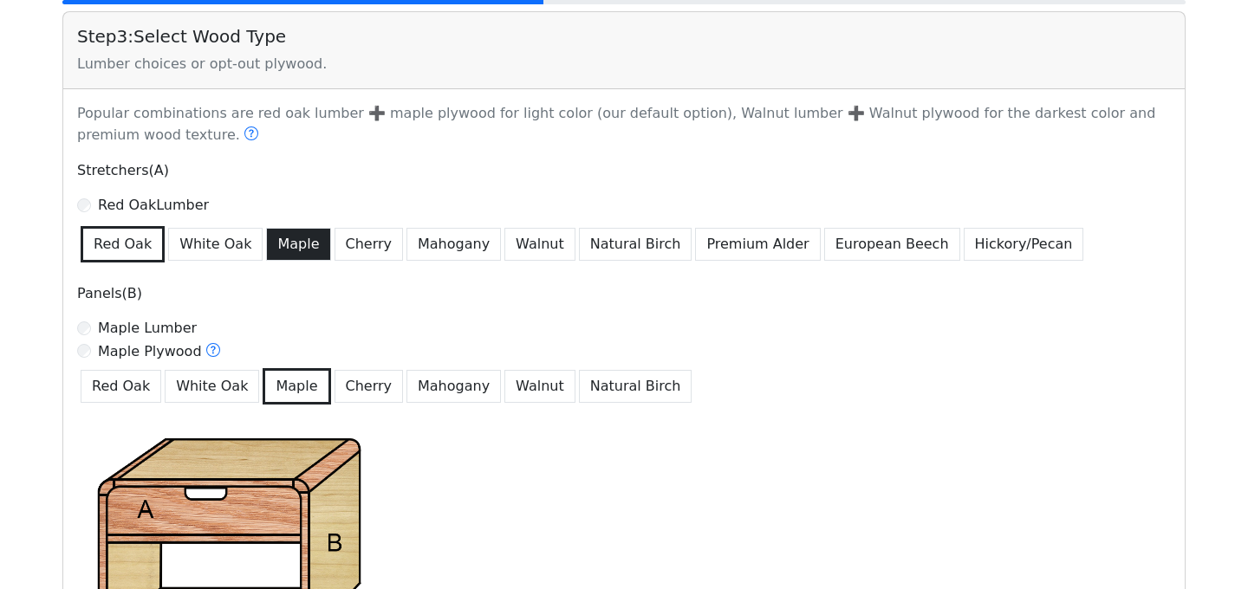
click at [294, 239] on button "Maple" at bounding box center [298, 244] width 64 height 33
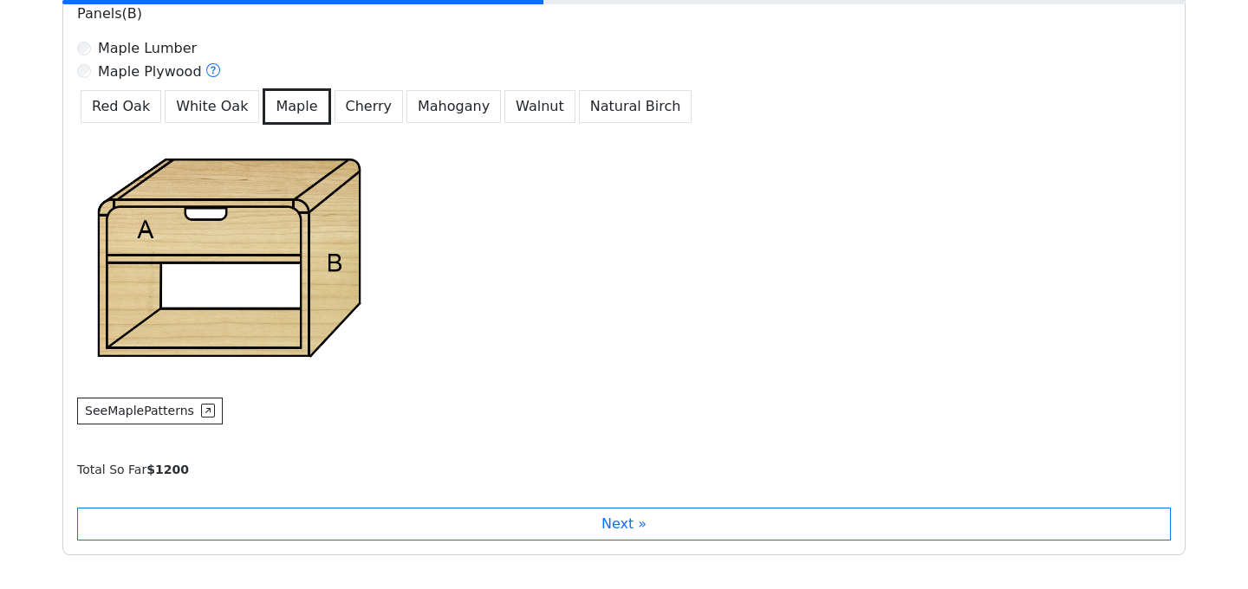
scroll to position [1076, 0]
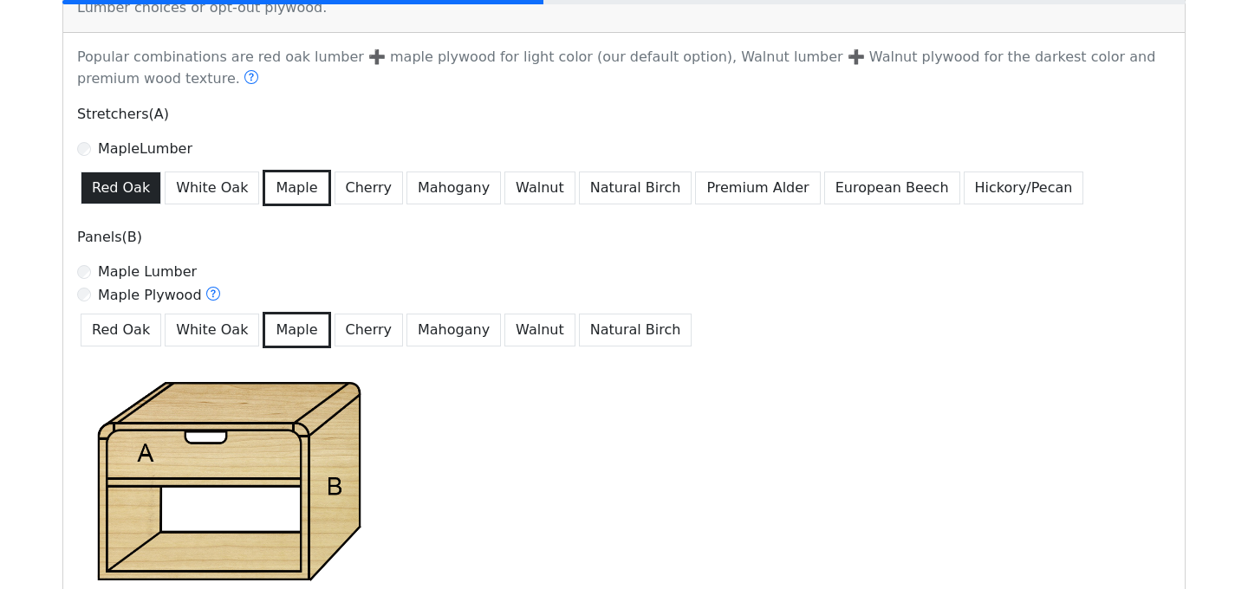
click at [119, 184] on button "Red Oak" at bounding box center [121, 188] width 81 height 33
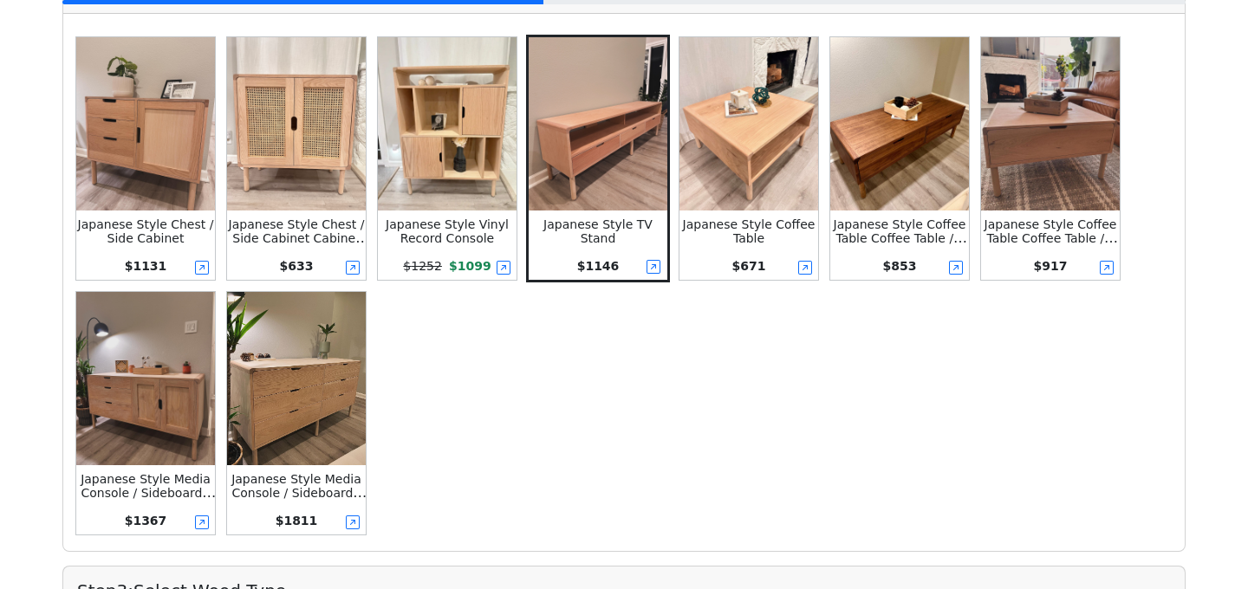
scroll to position [290, 0]
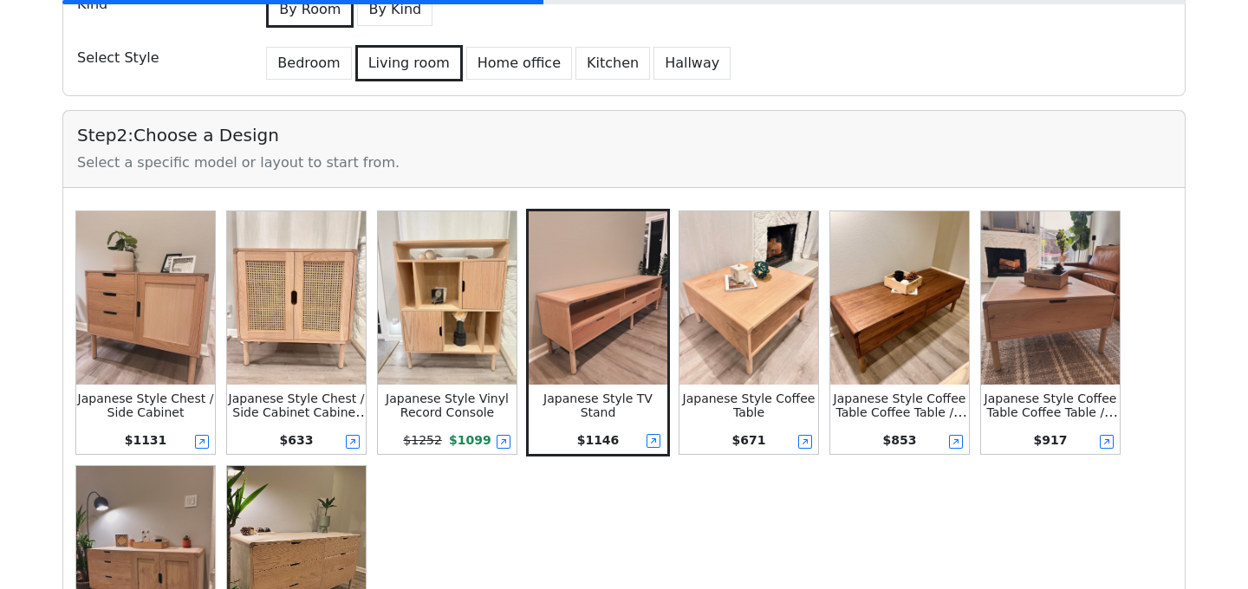
click at [270, 324] on img at bounding box center [296, 298] width 139 height 173
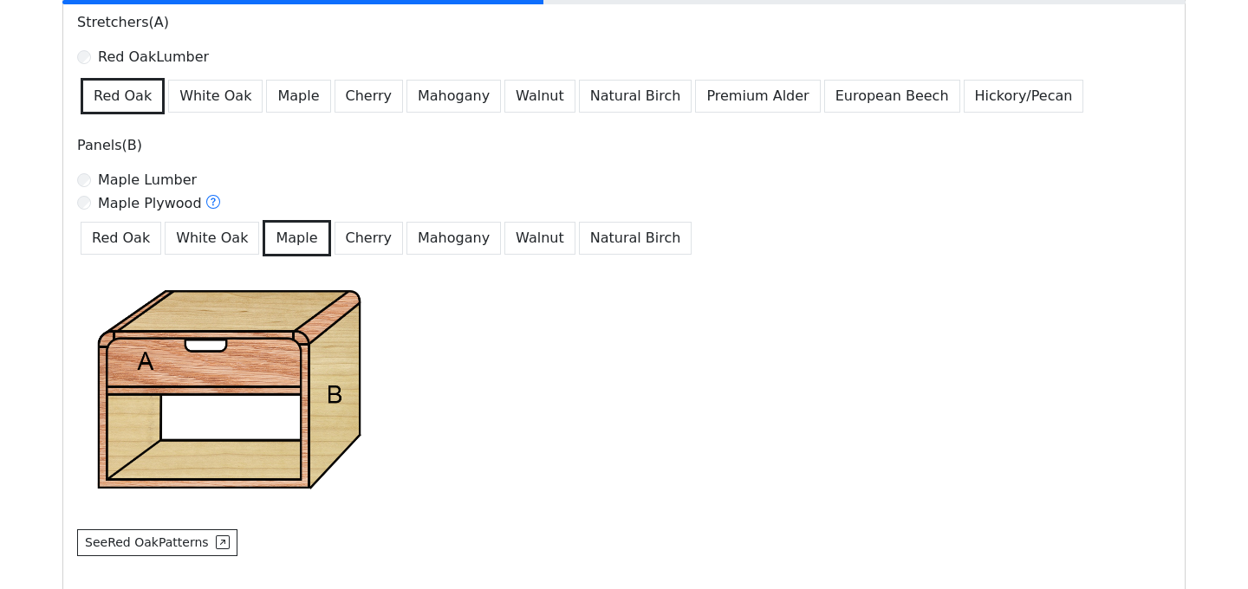
scroll to position [1154, 0]
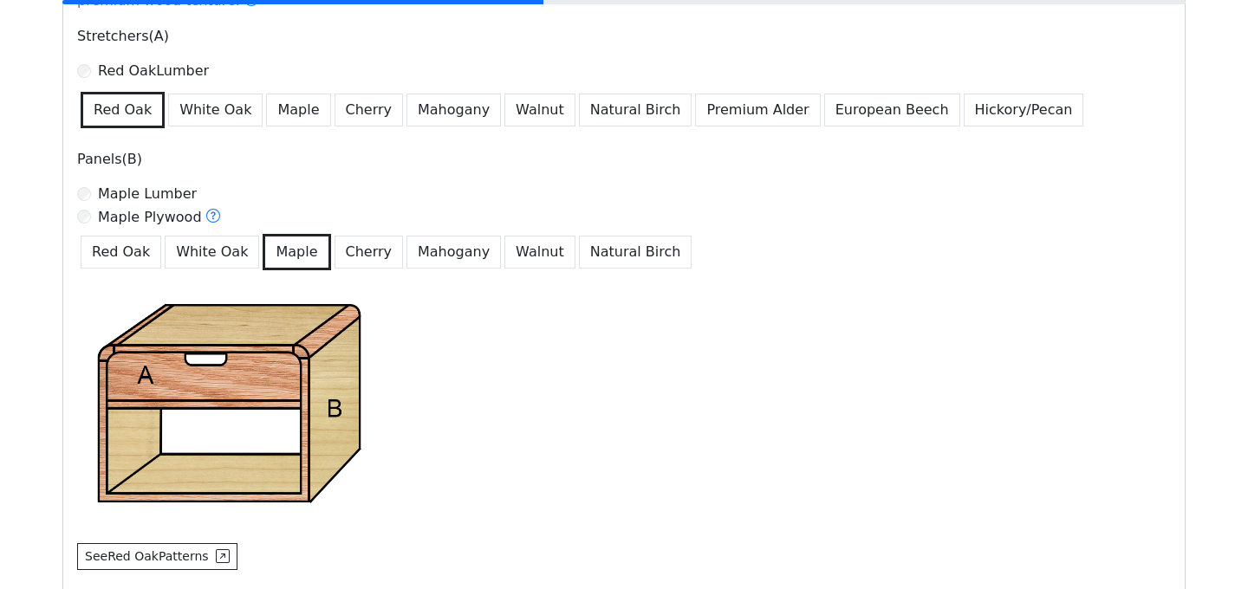
click at [290, 127] on div "Red Oak White Oak Maple Cherry Mahogany Walnut Natural Birch Premium Alder Euro…" at bounding box center [624, 108] width 1094 height 40
click at [290, 110] on button "Maple" at bounding box center [298, 110] width 64 height 33
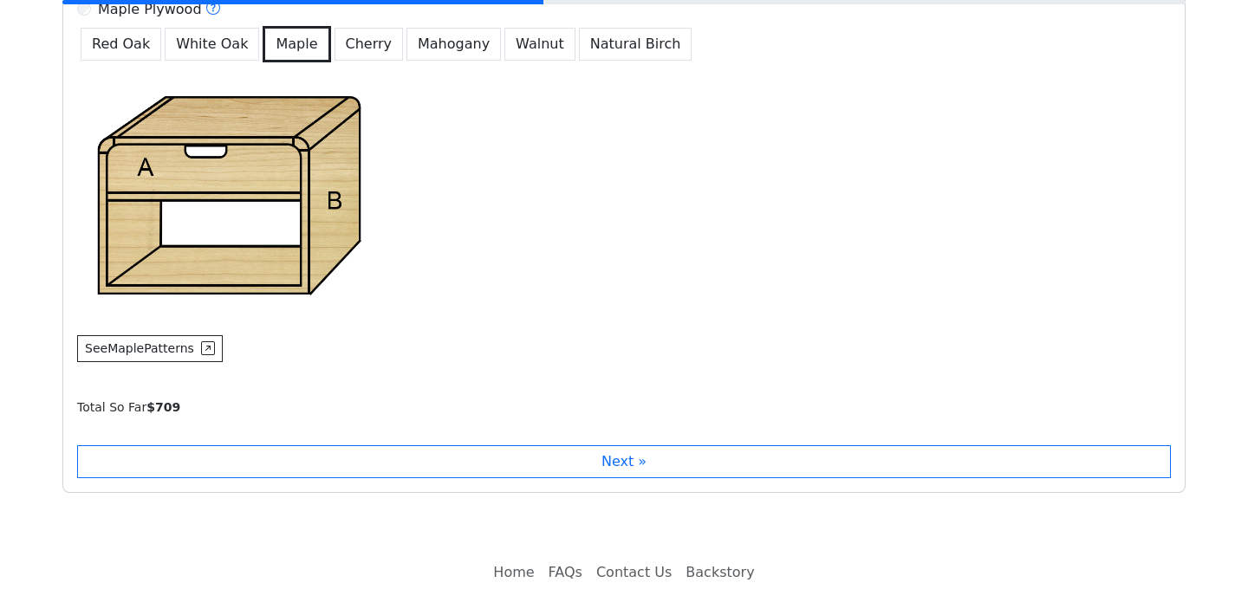
scroll to position [1427, 0]
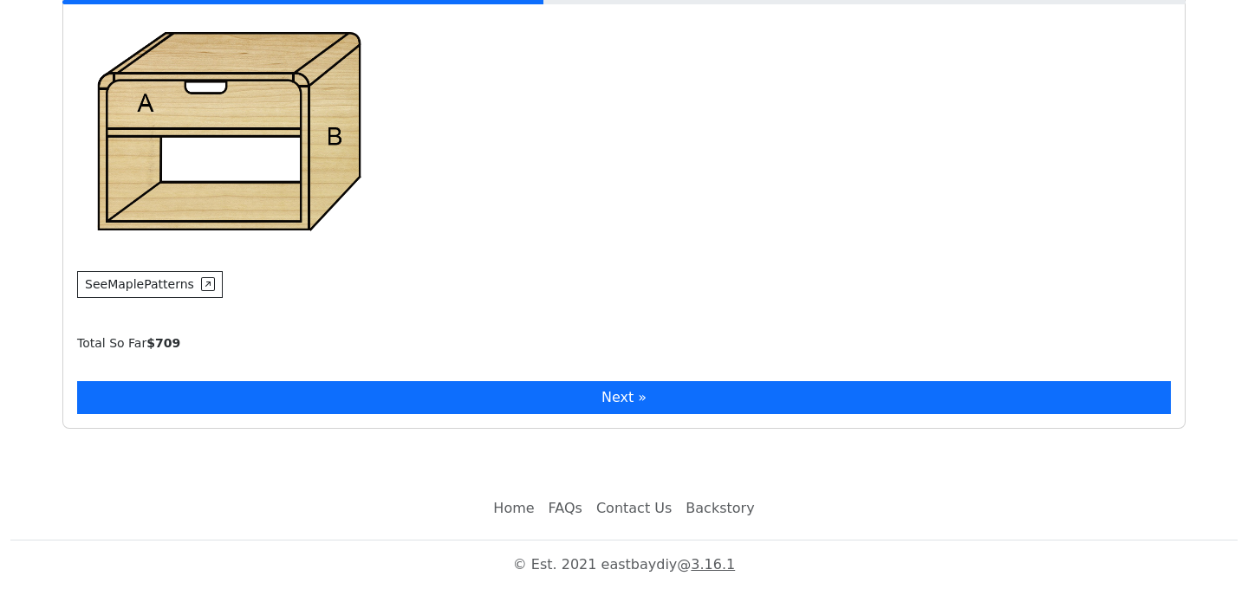
click at [569, 399] on button "Next »" at bounding box center [624, 397] width 1094 height 33
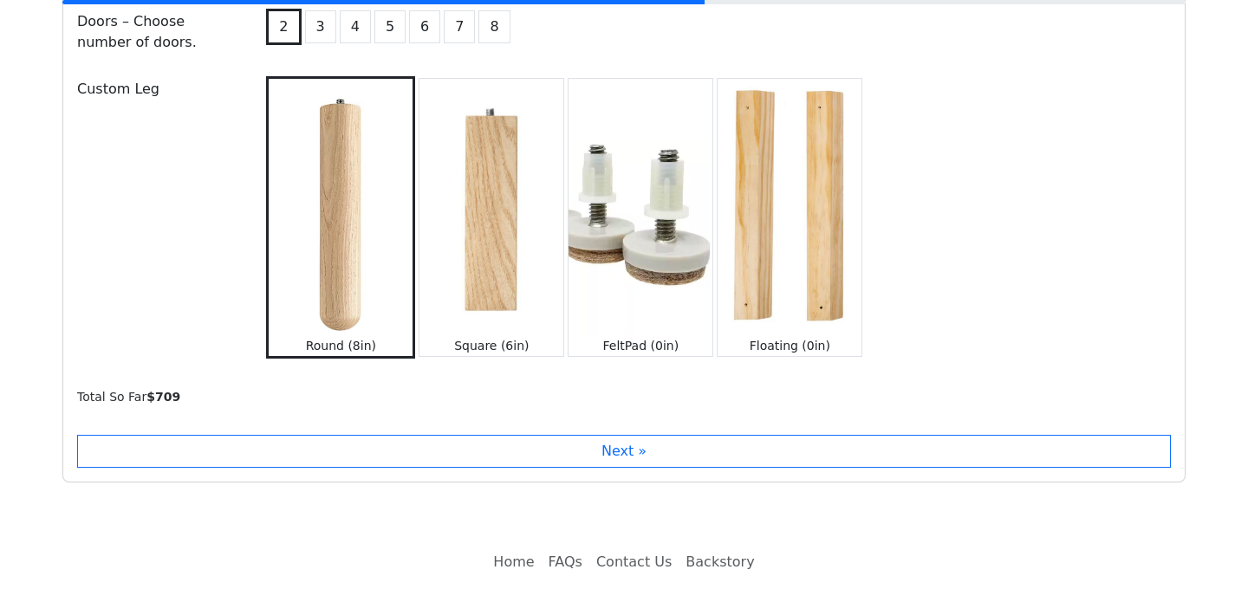
scroll to position [1950, 0]
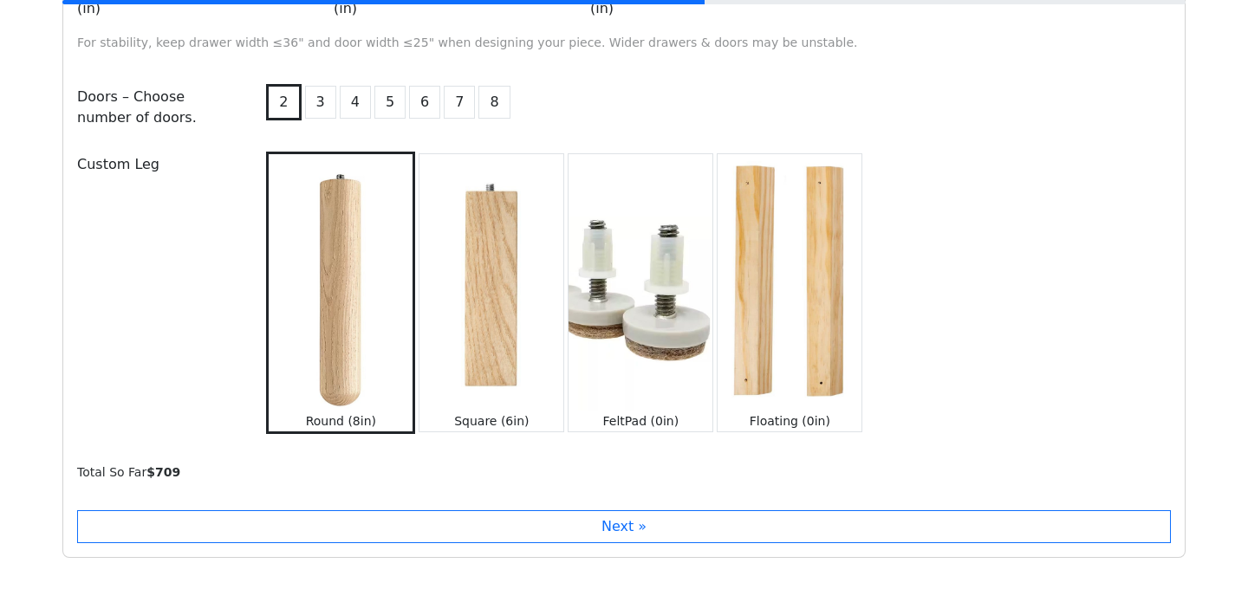
click at [467, 309] on img at bounding box center [492, 282] width 144 height 256
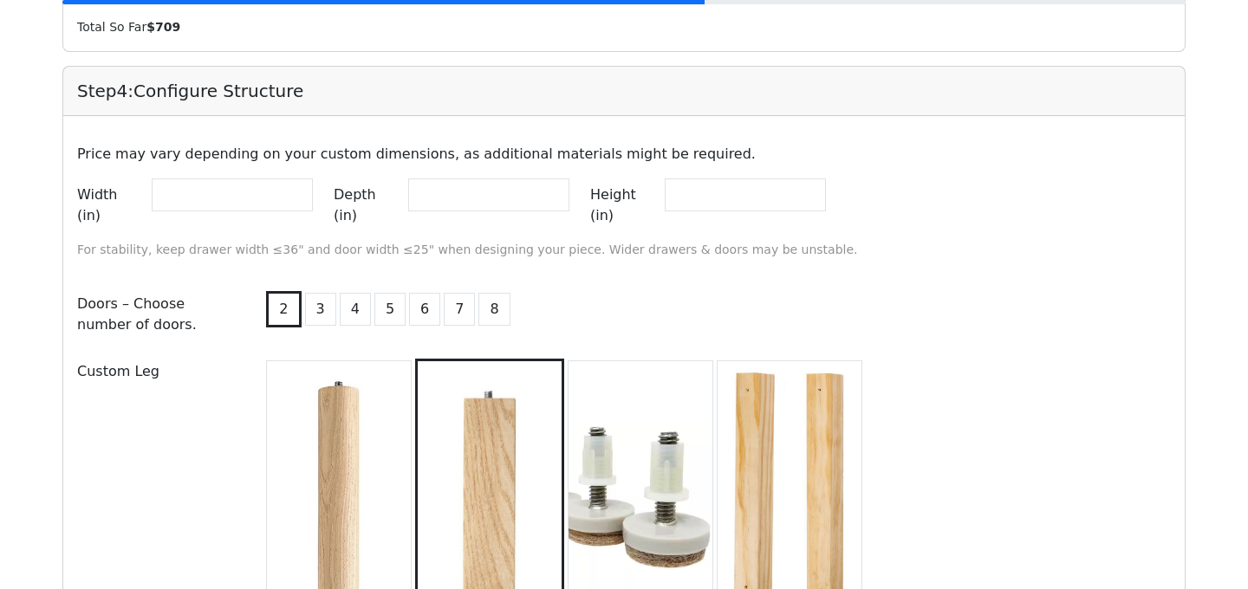
scroll to position [1741, 0]
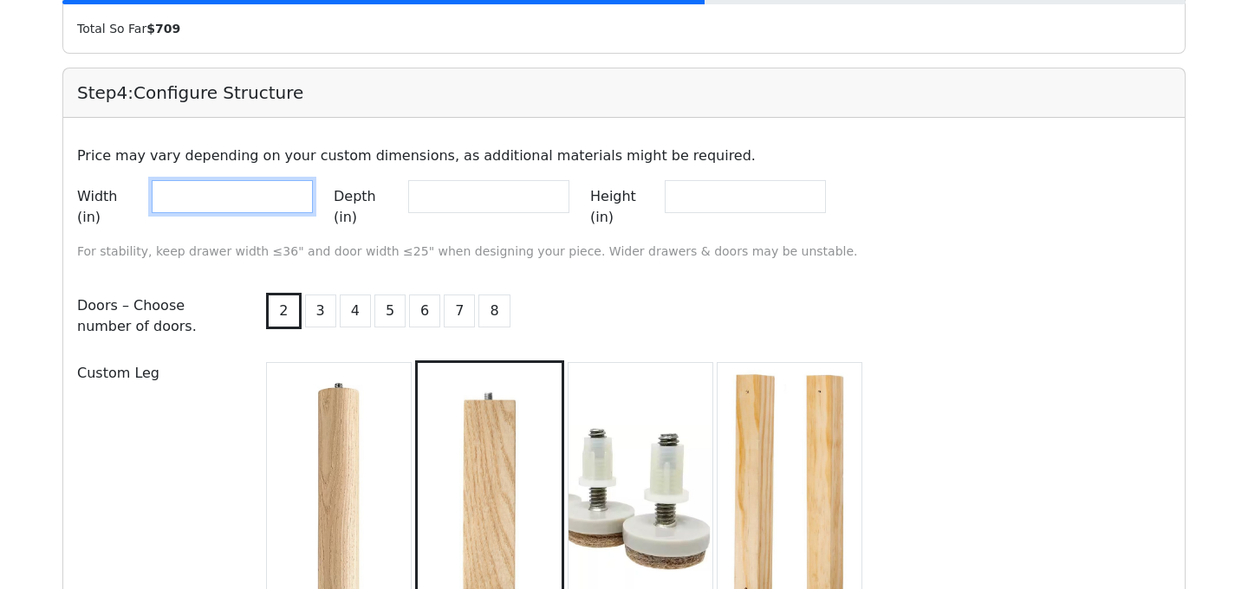
click at [218, 204] on input "**" at bounding box center [232, 196] width 161 height 33
click at [231, 201] on input "**" at bounding box center [232, 196] width 161 height 33
type input "**"
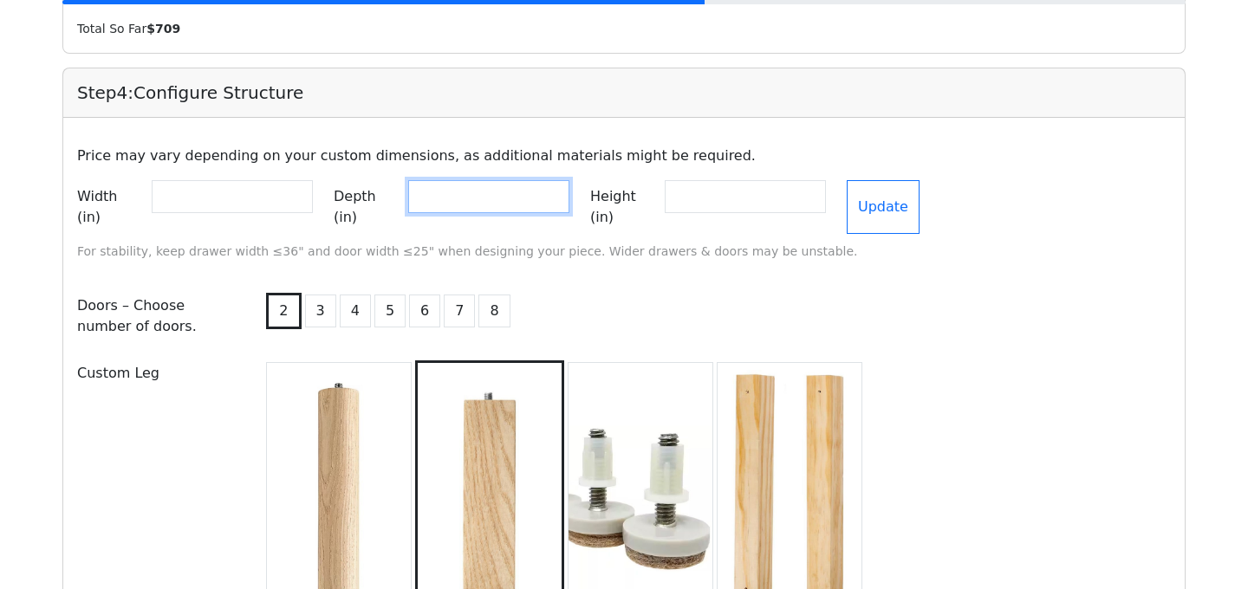
click at [509, 201] on input "**" at bounding box center [488, 196] width 161 height 33
click at [730, 189] on input "**" at bounding box center [745, 196] width 161 height 33
click at [526, 194] on input "**" at bounding box center [488, 196] width 161 height 33
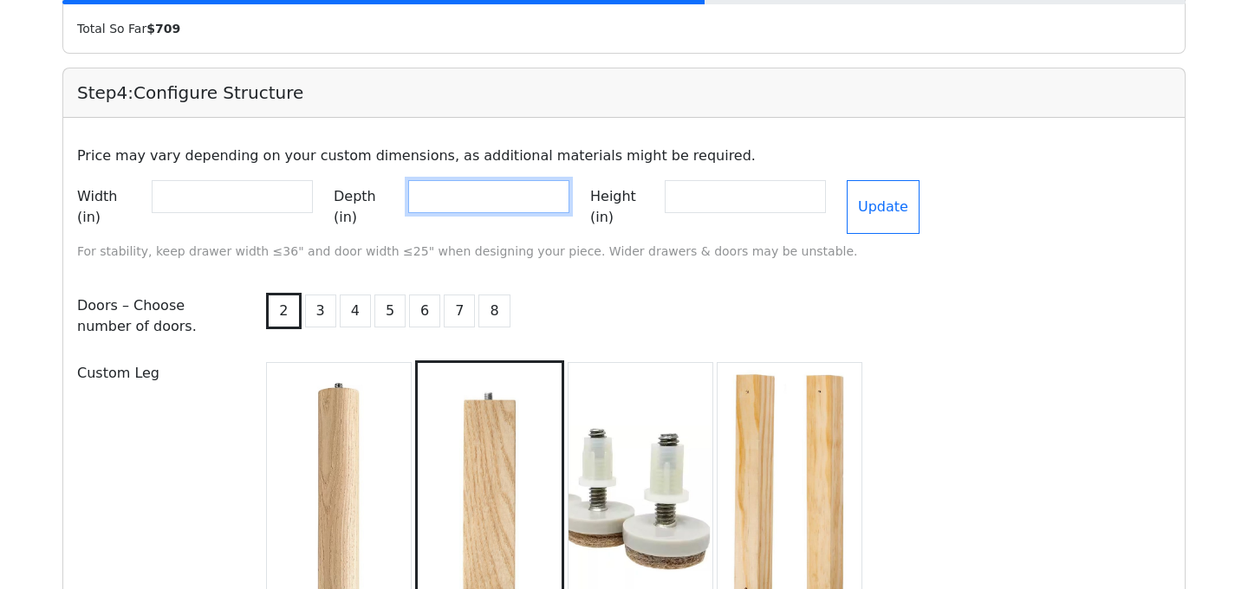
type input "**"
click at [766, 196] on input "**" at bounding box center [745, 196] width 161 height 33
type input "*"
type input "**"
click at [996, 330] on div "Price may vary depending on your custom dimensions, as additional materials mig…" at bounding box center [624, 387] width 1094 height 511
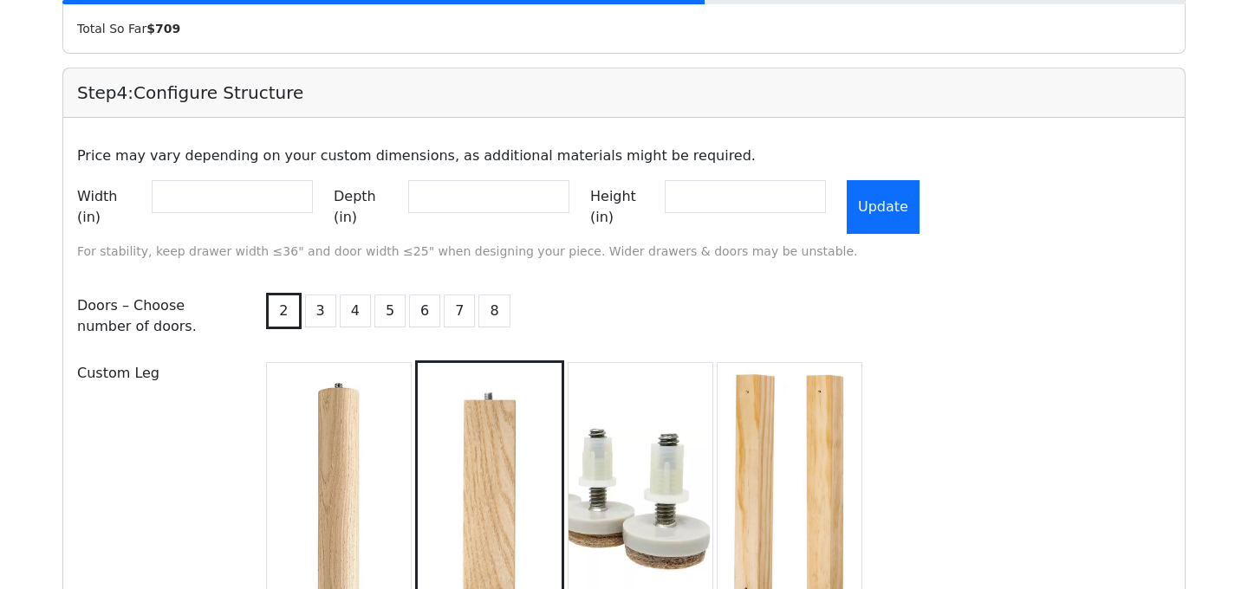
click at [907, 202] on button "Update" at bounding box center [883, 207] width 73 height 54
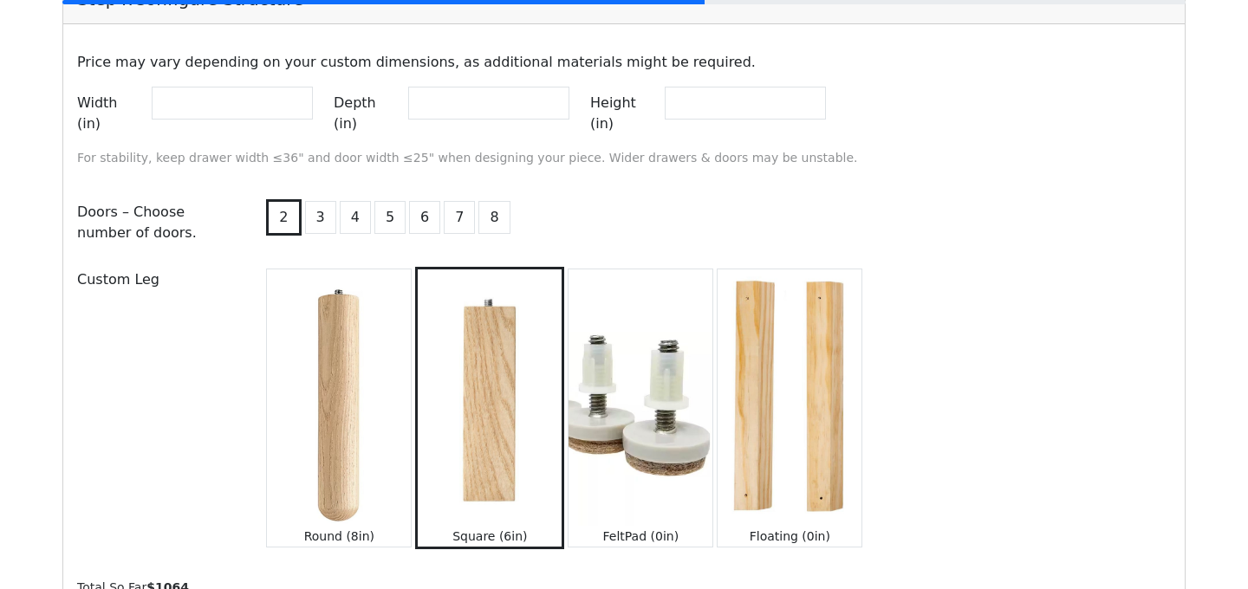
scroll to position [1609, 0]
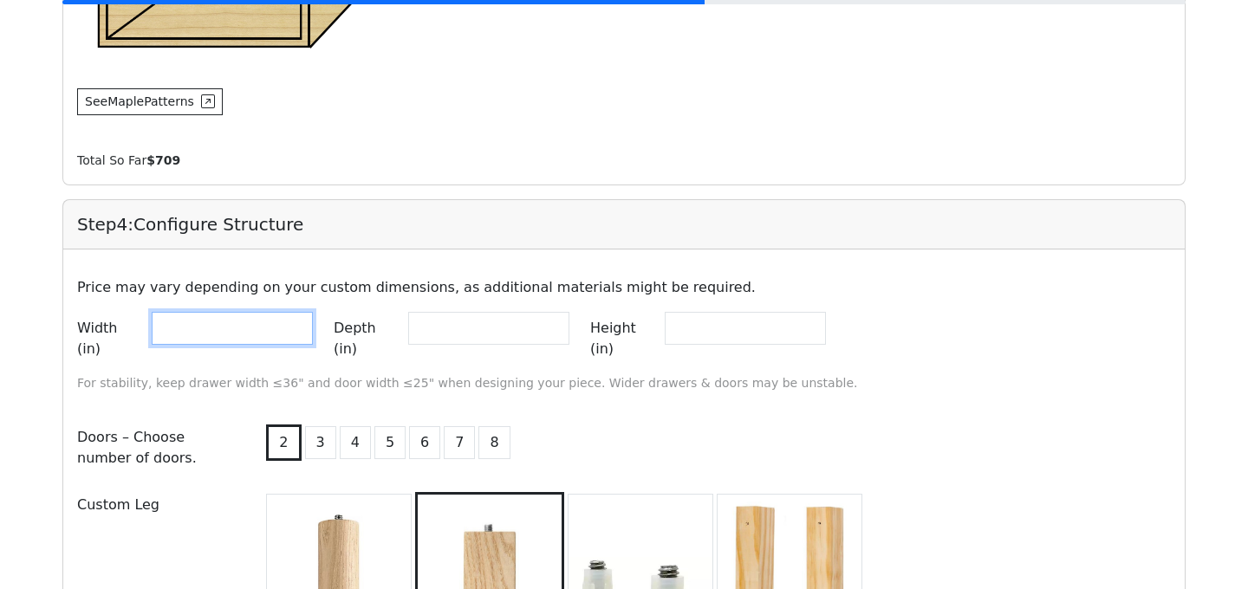
click at [305, 336] on input "**" at bounding box center [232, 328] width 161 height 33
type input "**"
click at [306, 336] on input "**" at bounding box center [232, 328] width 161 height 33
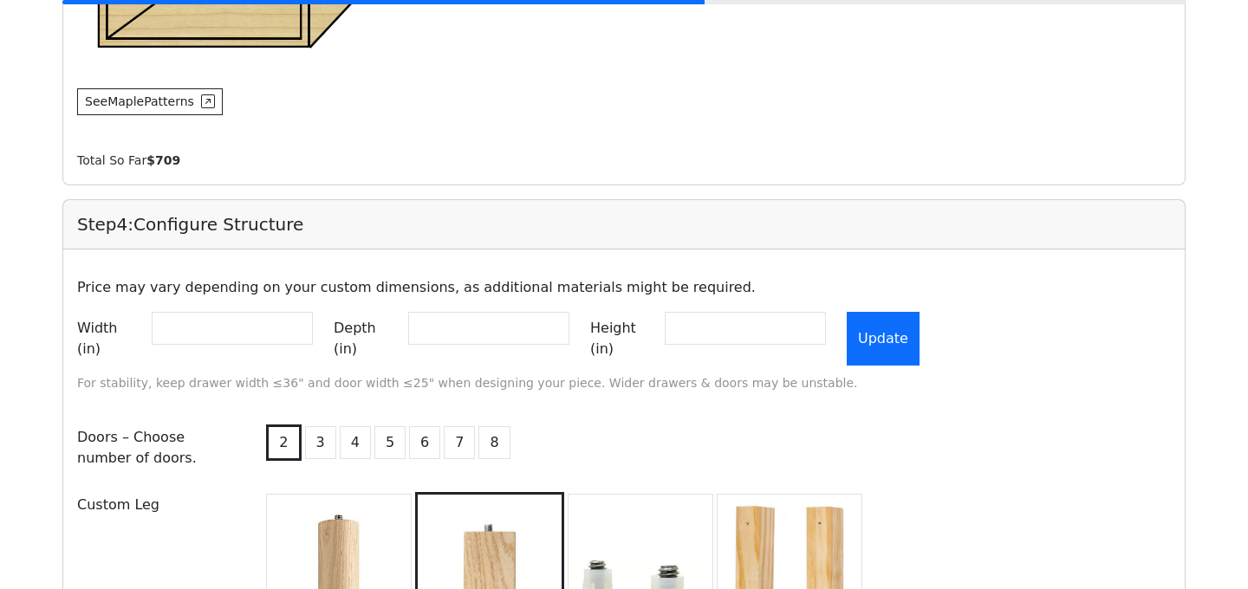
click at [899, 326] on button "Update" at bounding box center [883, 339] width 73 height 54
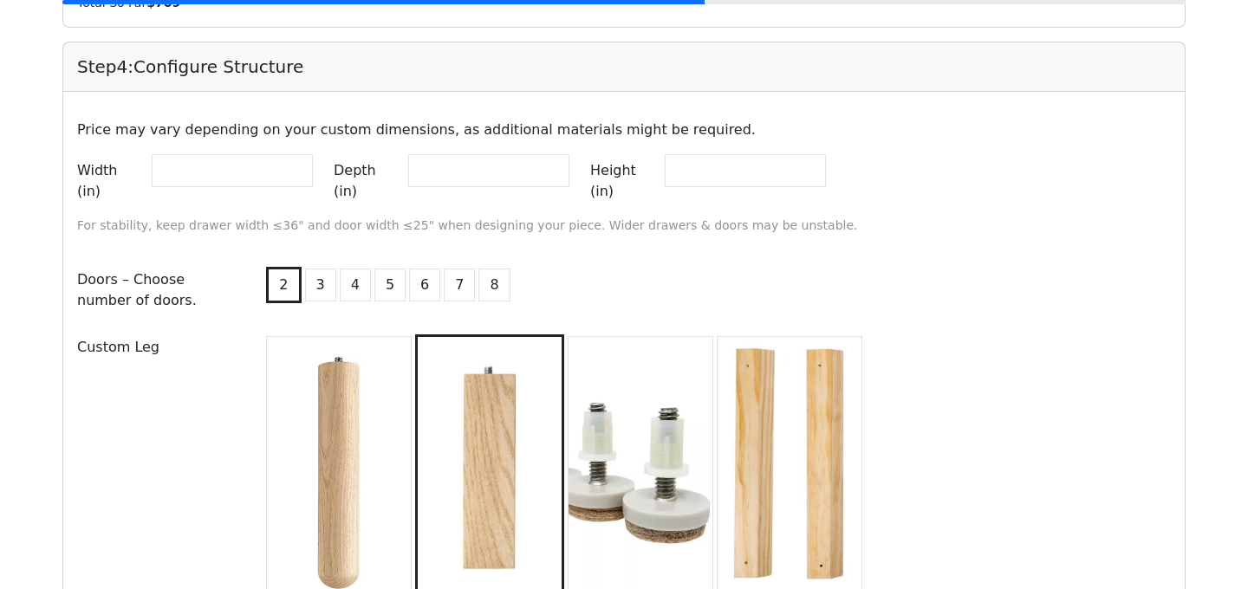
scroll to position [1801, 0]
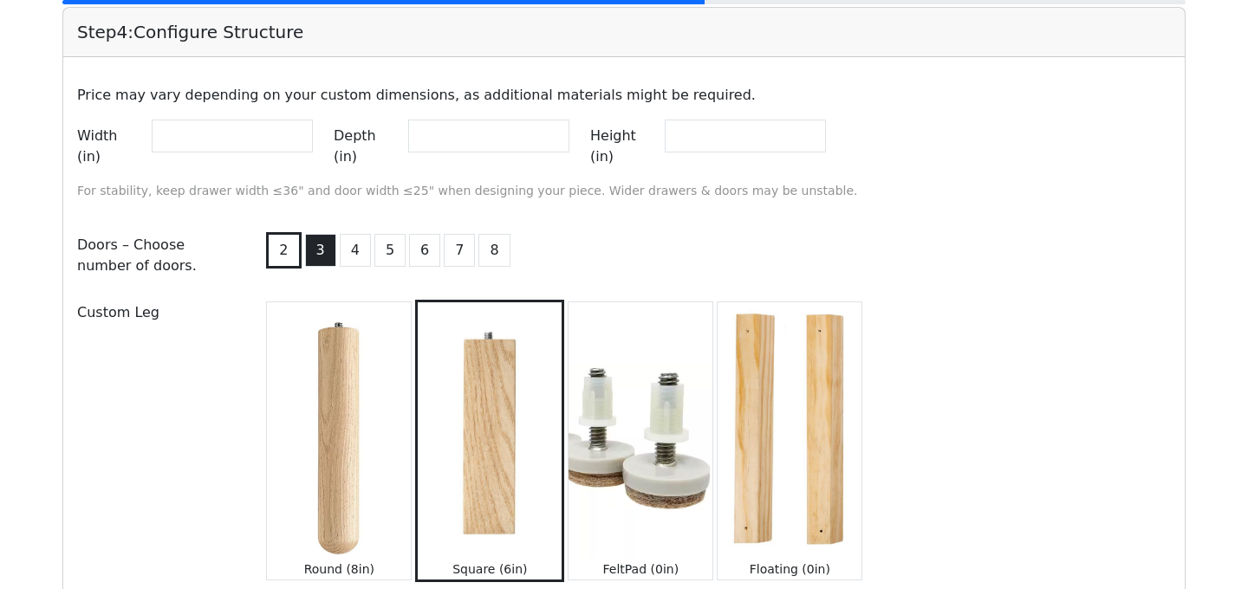
click at [311, 234] on button "3" at bounding box center [320, 250] width 31 height 33
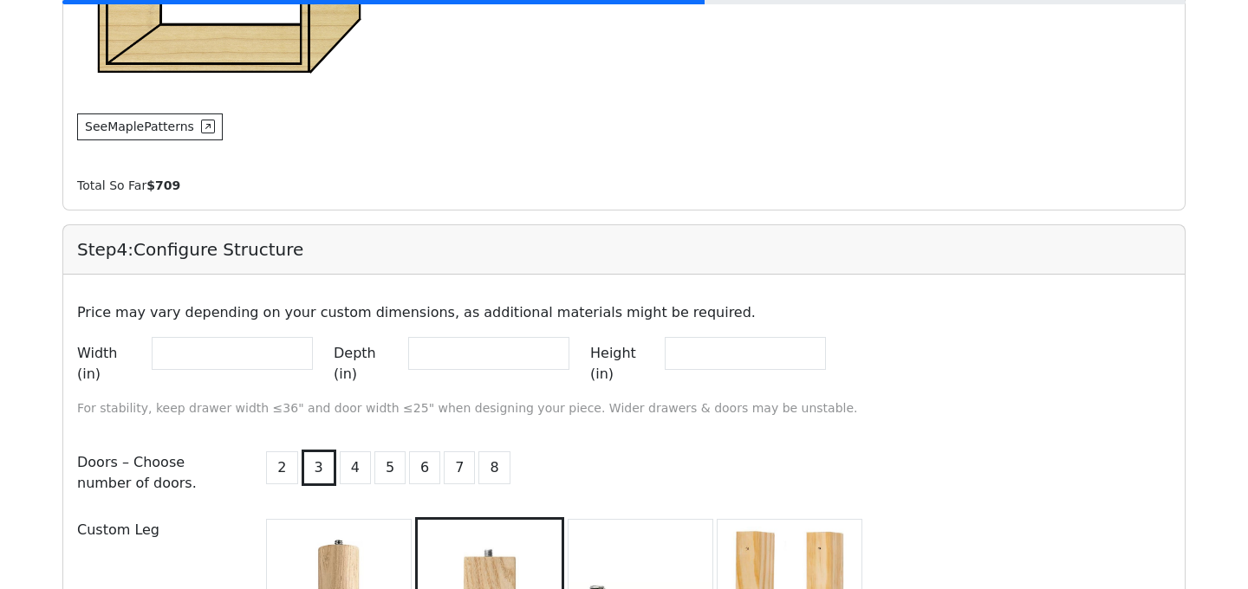
scroll to position [1613, 0]
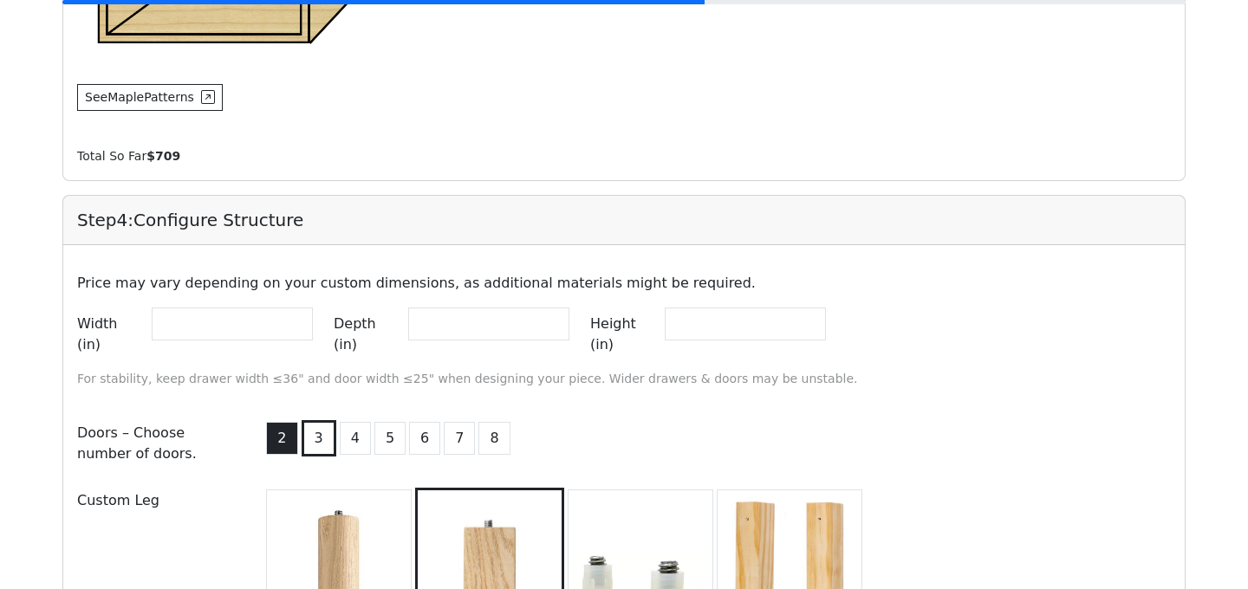
click at [282, 422] on button "2" at bounding box center [281, 438] width 31 height 33
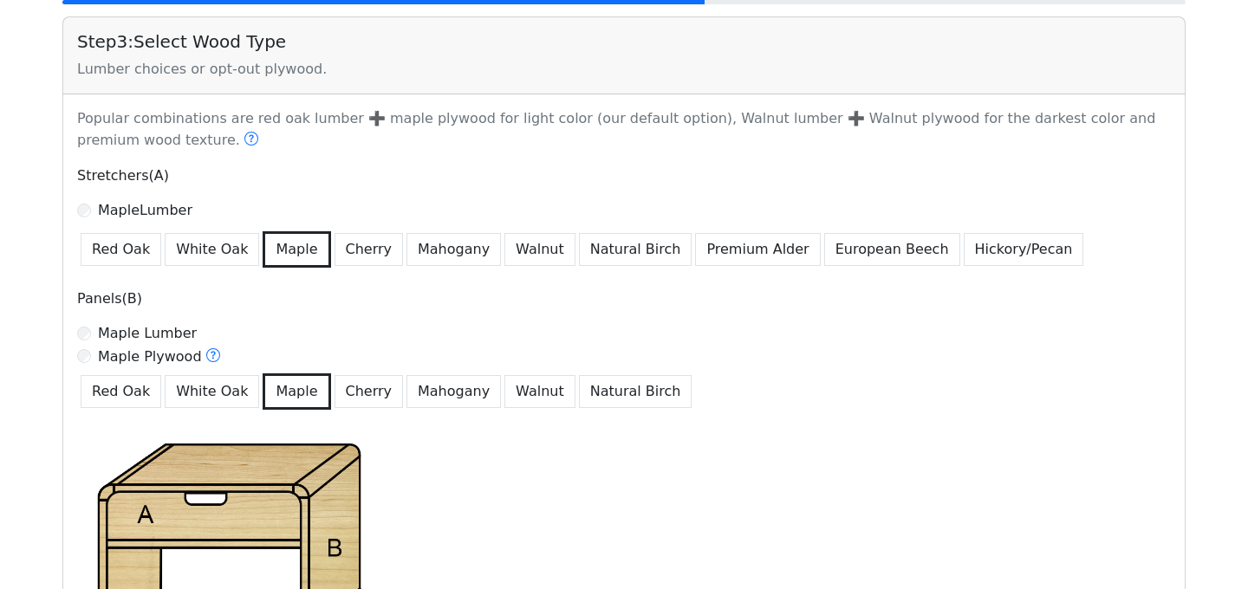
scroll to position [1010, 0]
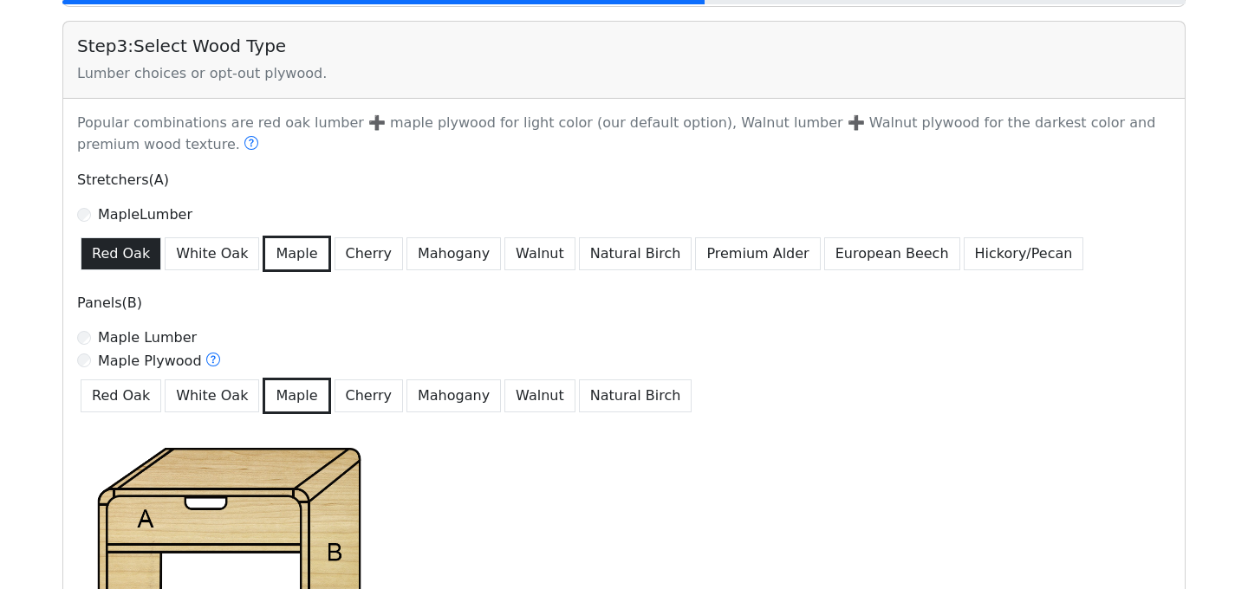
click at [136, 258] on button "Red Oak" at bounding box center [121, 254] width 81 height 33
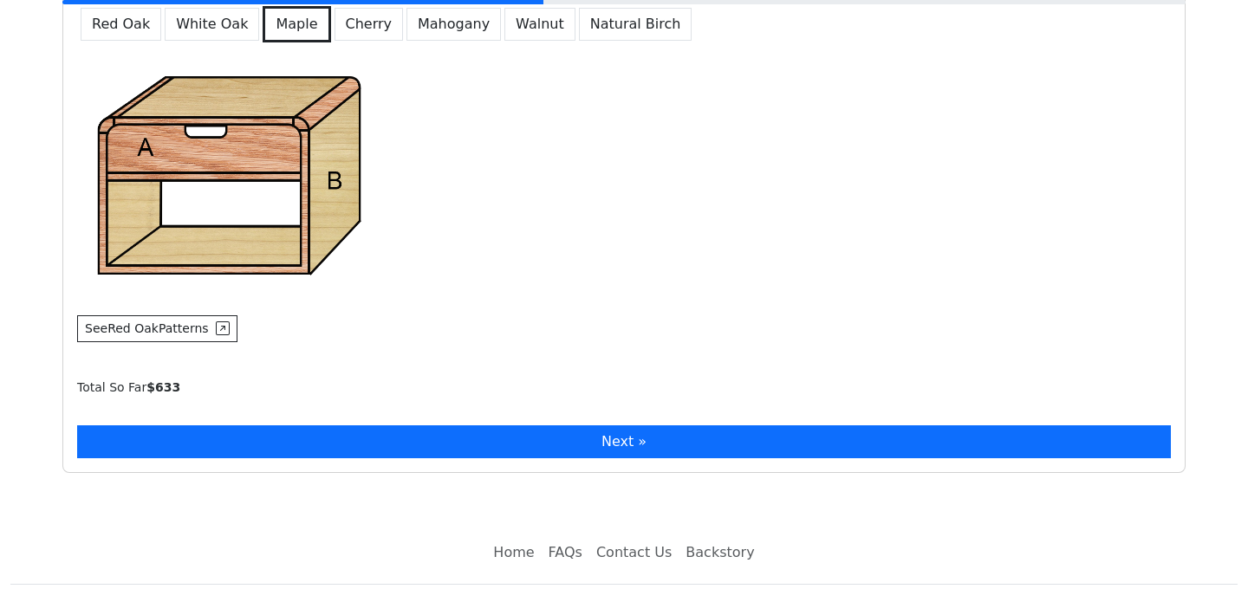
click at [406, 446] on button "Next »" at bounding box center [624, 442] width 1094 height 33
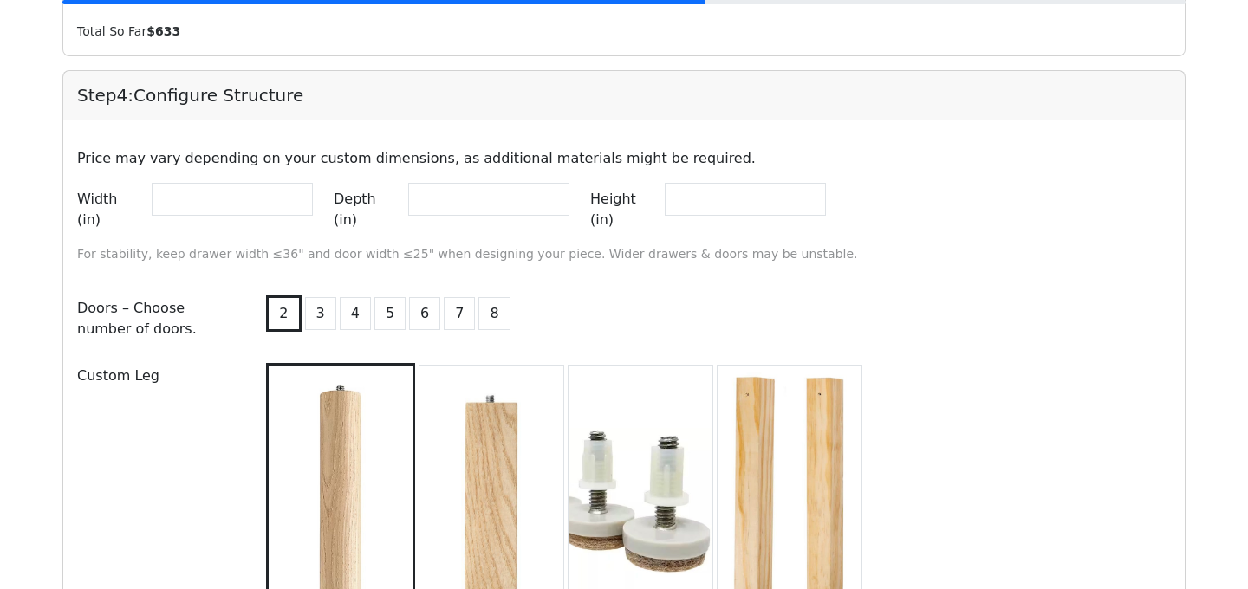
scroll to position [1745, 0]
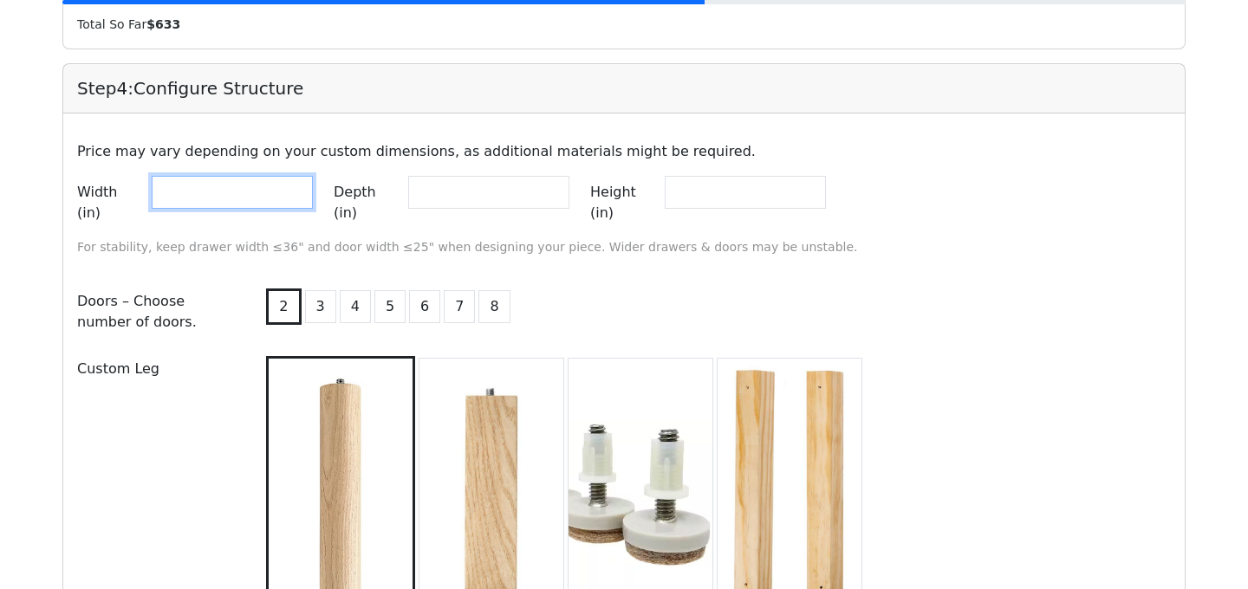
click at [243, 199] on input "**" at bounding box center [232, 192] width 161 height 33
type input "*"
type input "**"
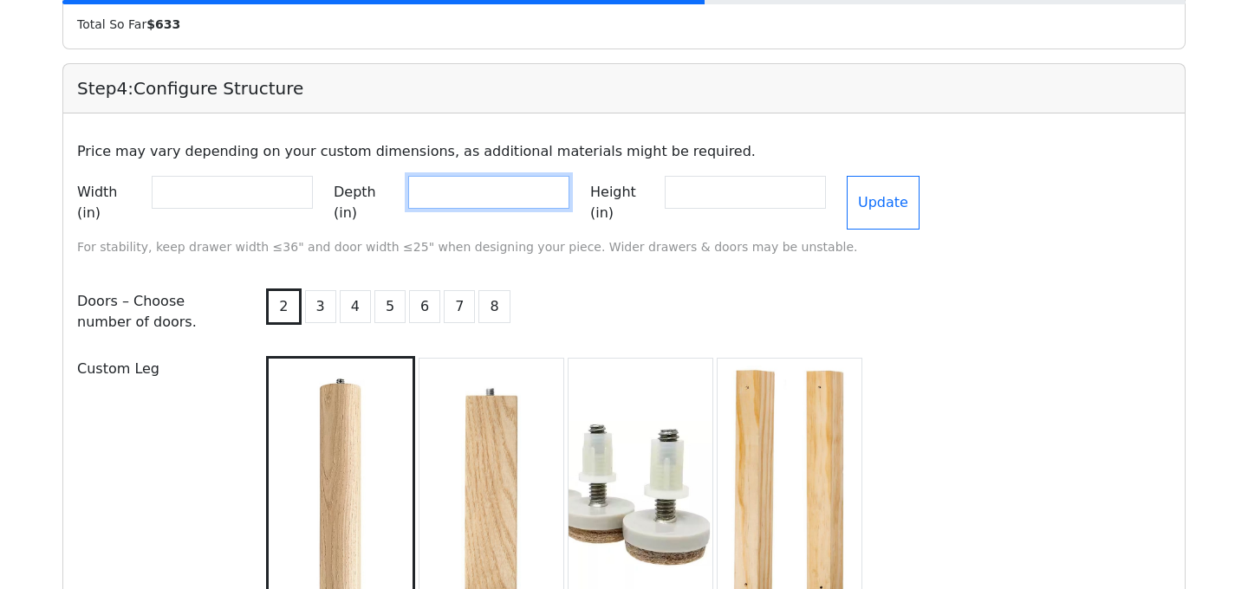
type input "**"
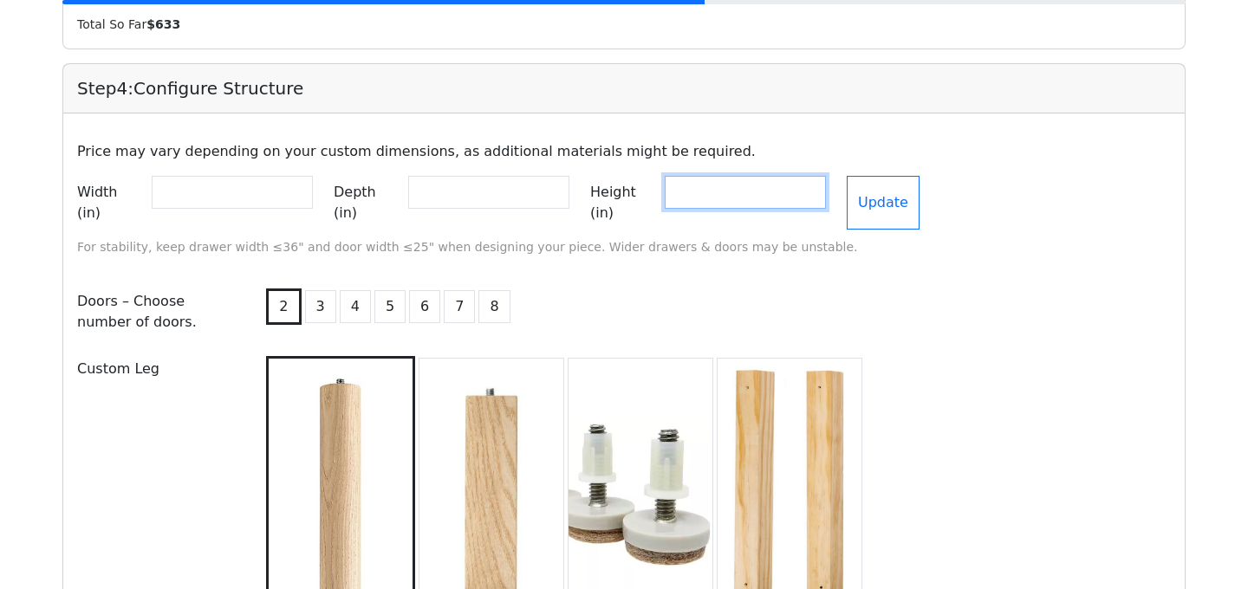
type input "**"
click at [635, 285] on div "2 3 4 5 6 7 8" at bounding box center [716, 312] width 929 height 54
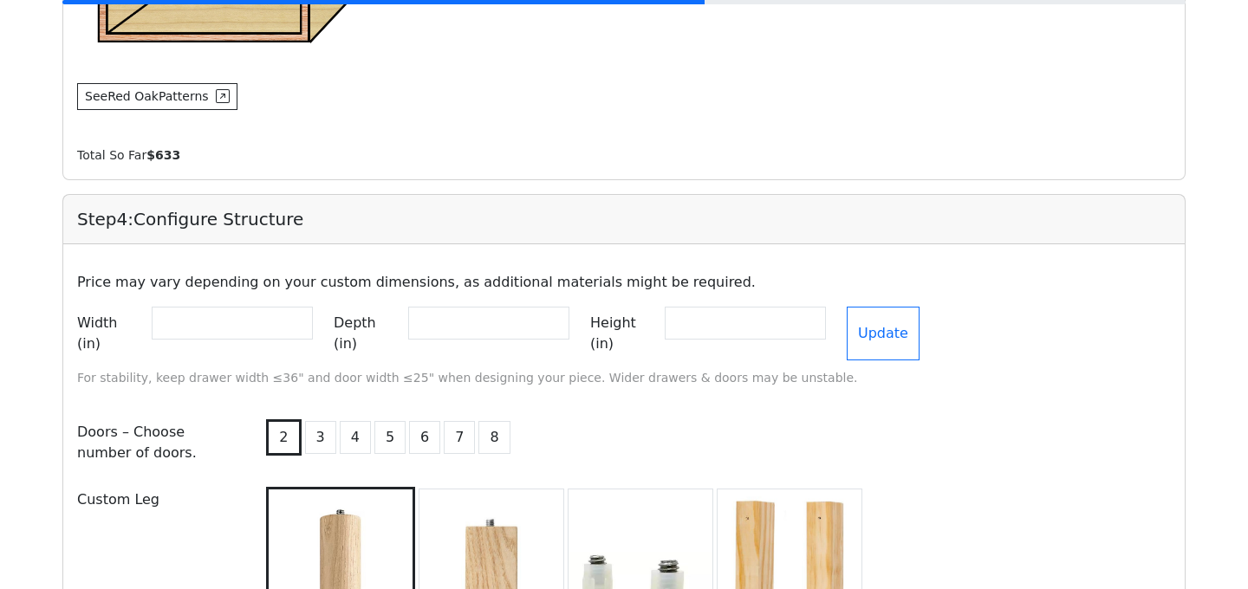
scroll to position [1640, 0]
